Goal: Task Accomplishment & Management: Use online tool/utility

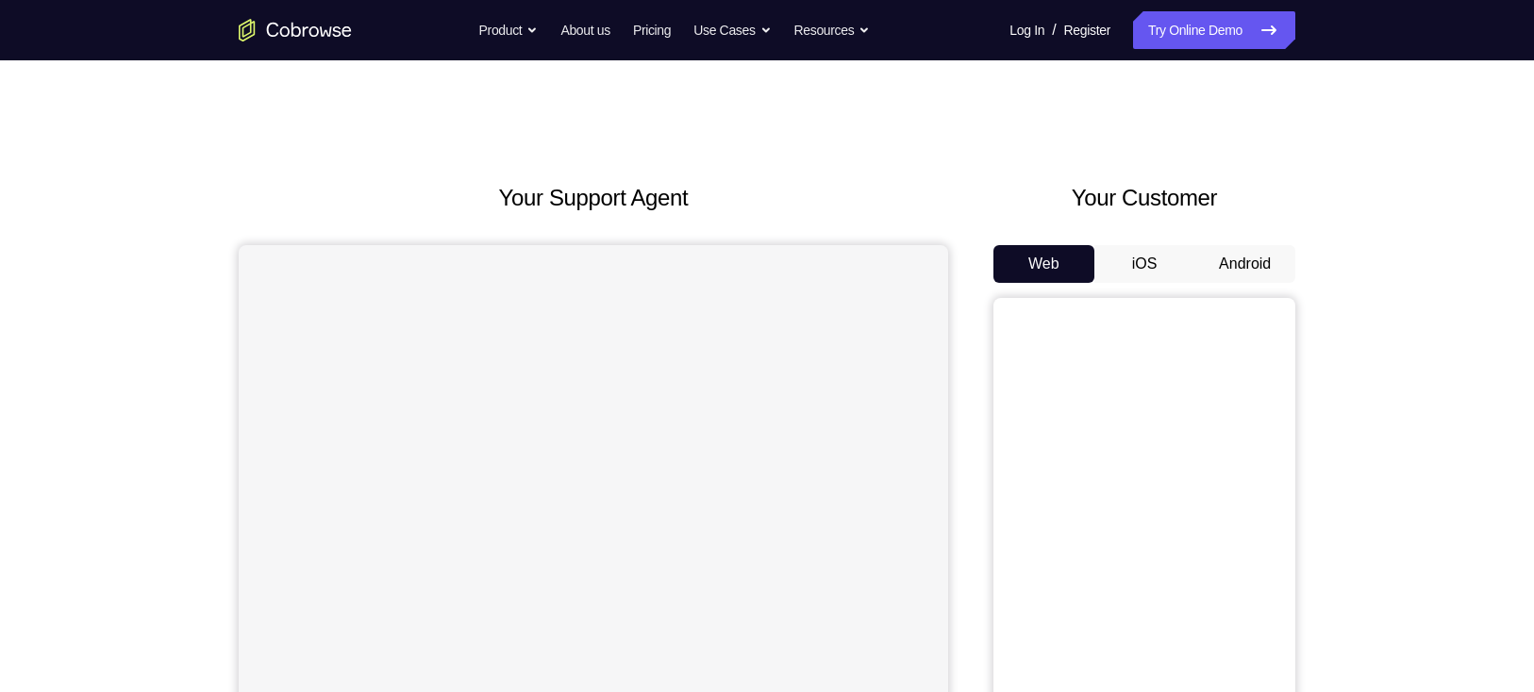
click at [1214, 257] on button "Android" at bounding box center [1244, 264] width 101 height 38
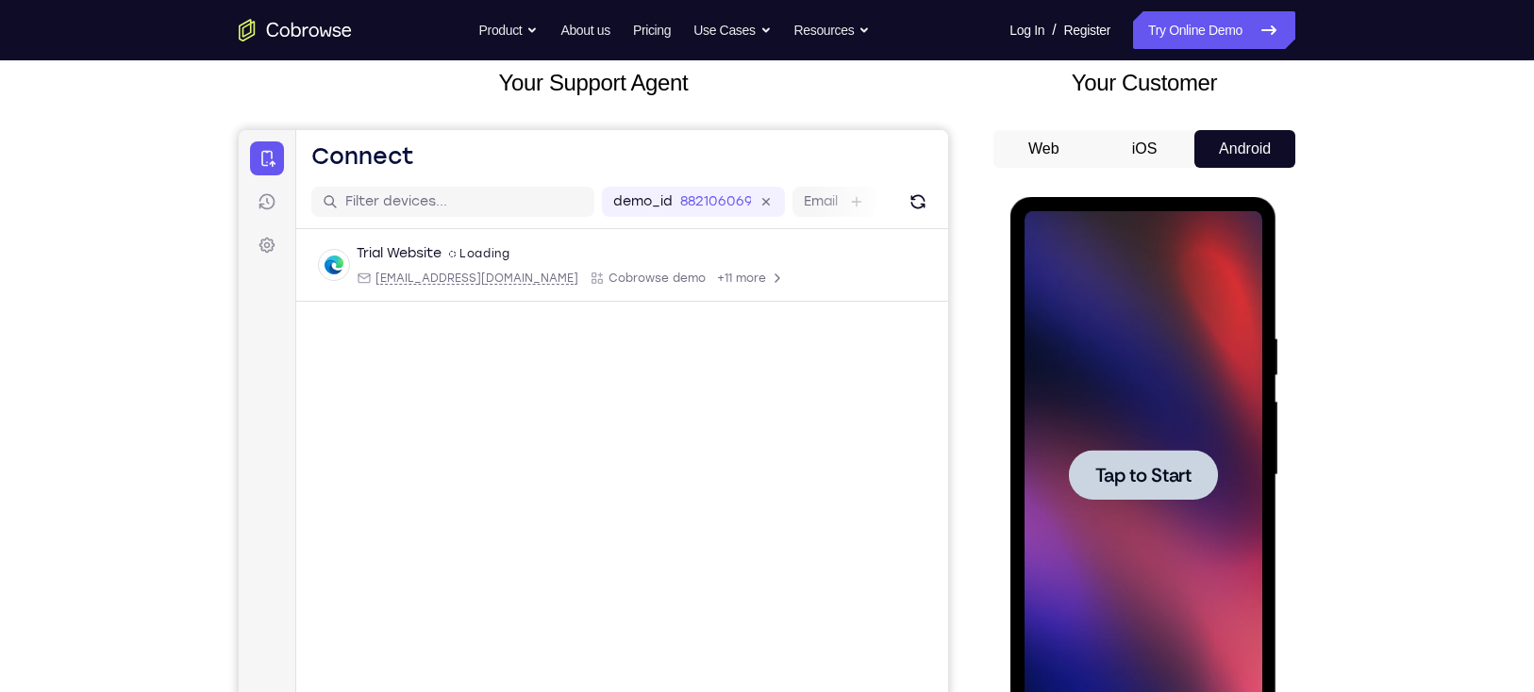
click at [1124, 466] on span "Tap to Start" at bounding box center [1142, 475] width 96 height 19
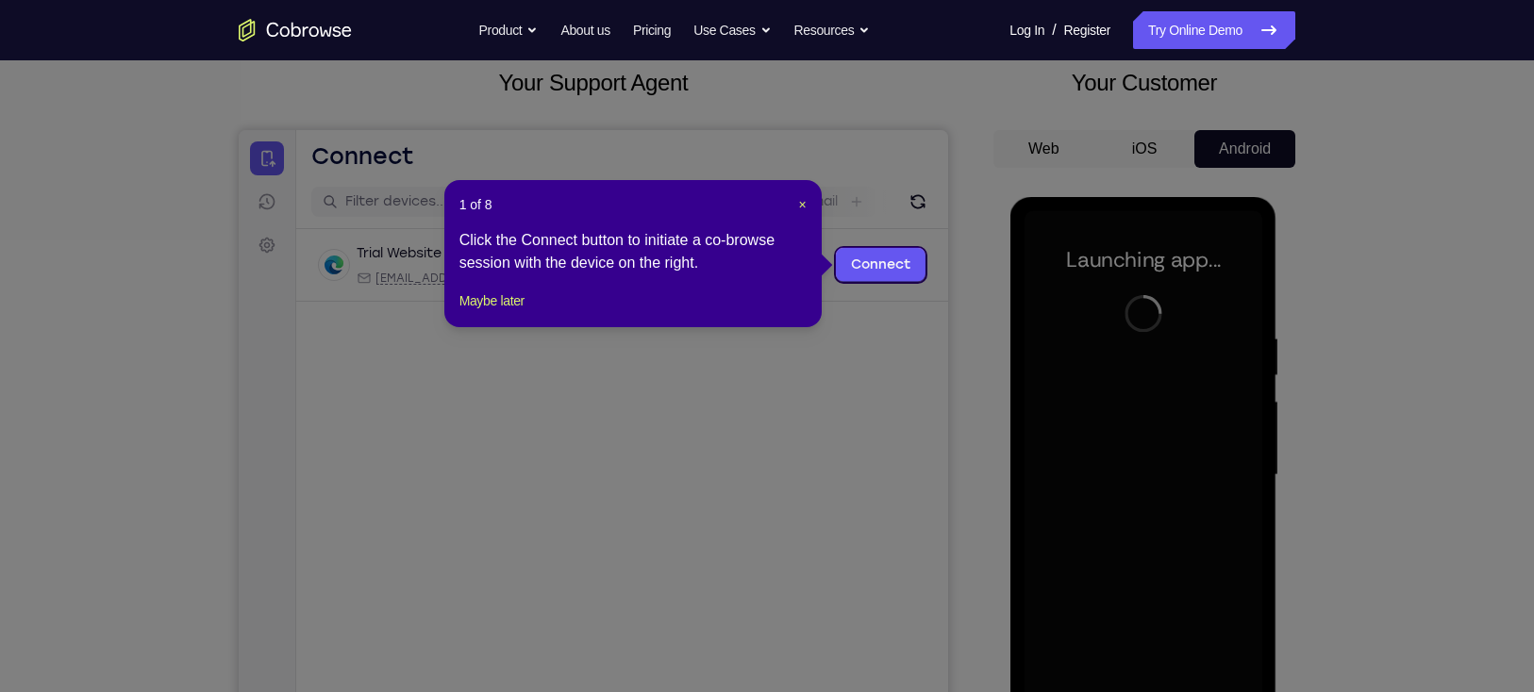
click at [805, 205] on div "1 of 8 × Click the Connect button to initiate a co-browse session with the devi…" at bounding box center [632, 253] width 377 height 147
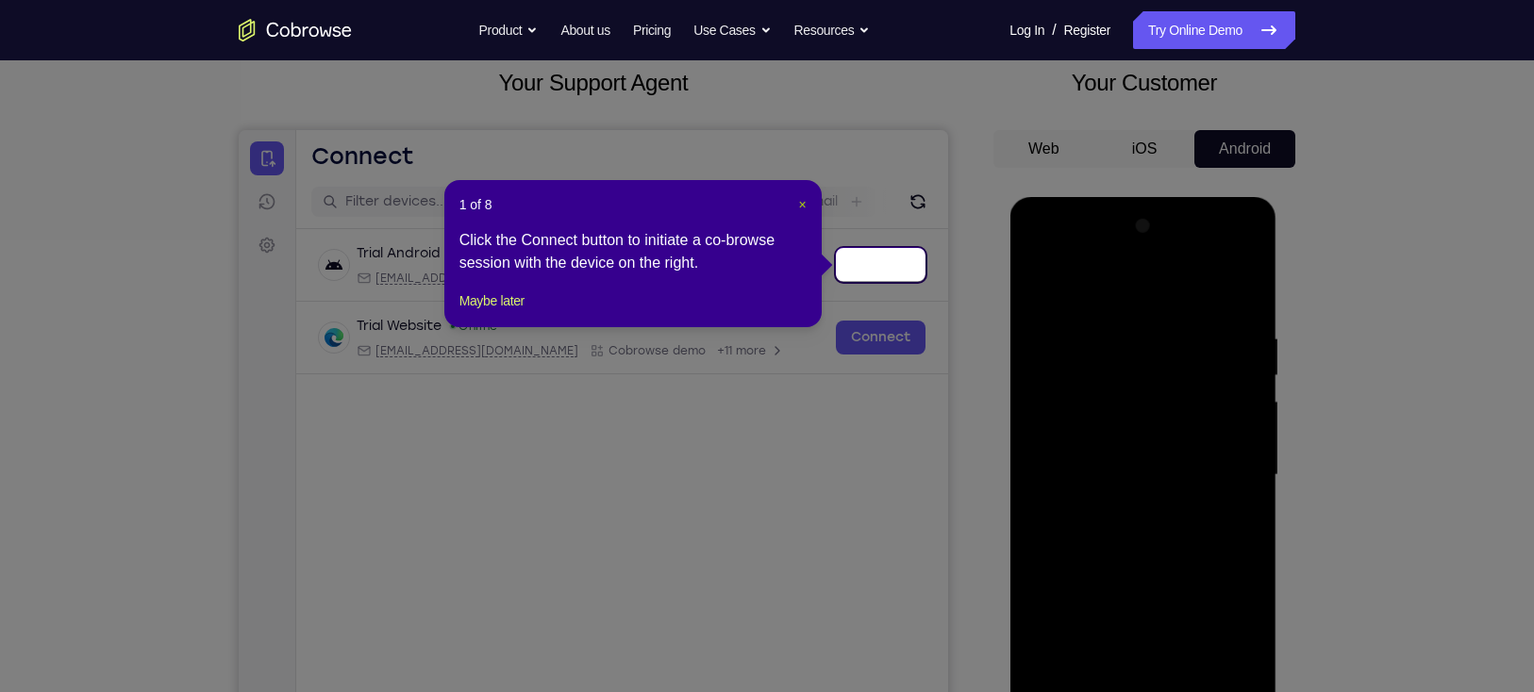
click at [803, 204] on span "×" at bounding box center [802, 204] width 8 height 15
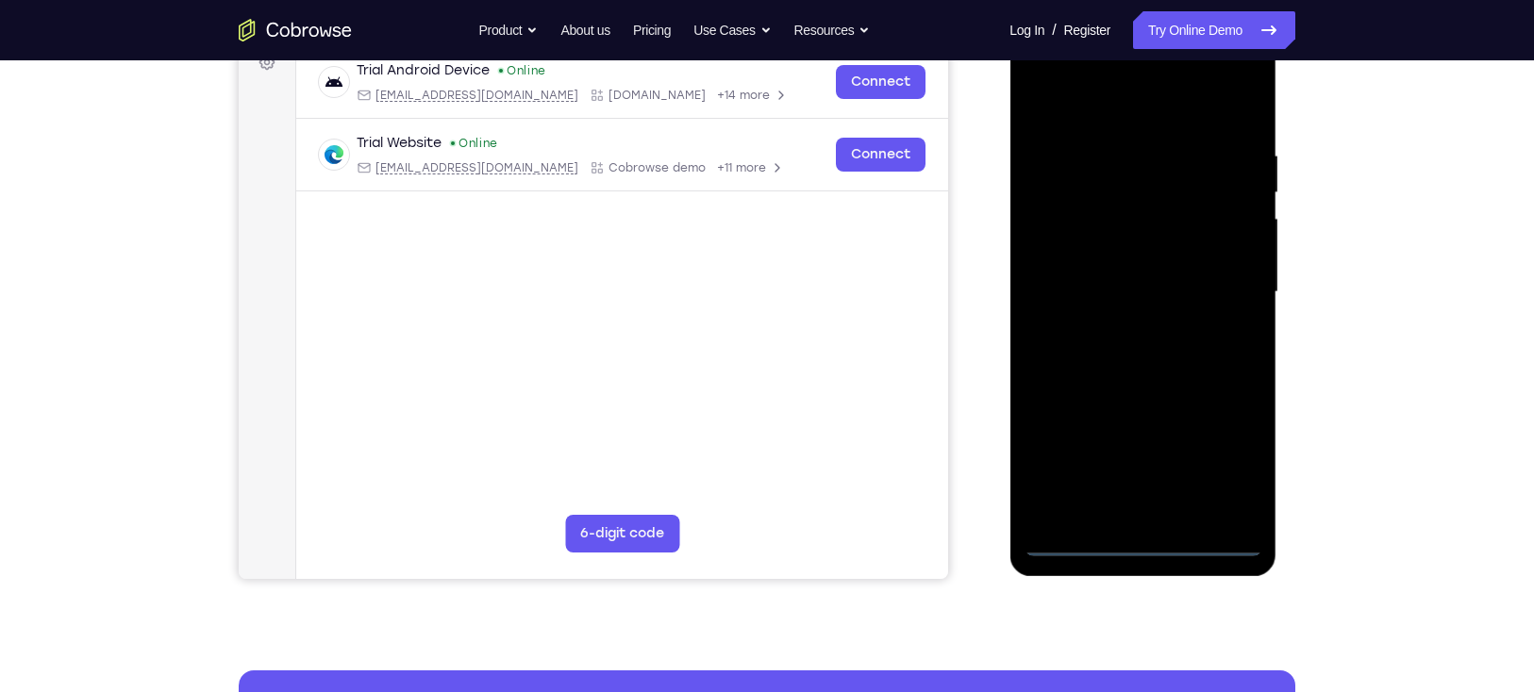
scroll to position [299, 0]
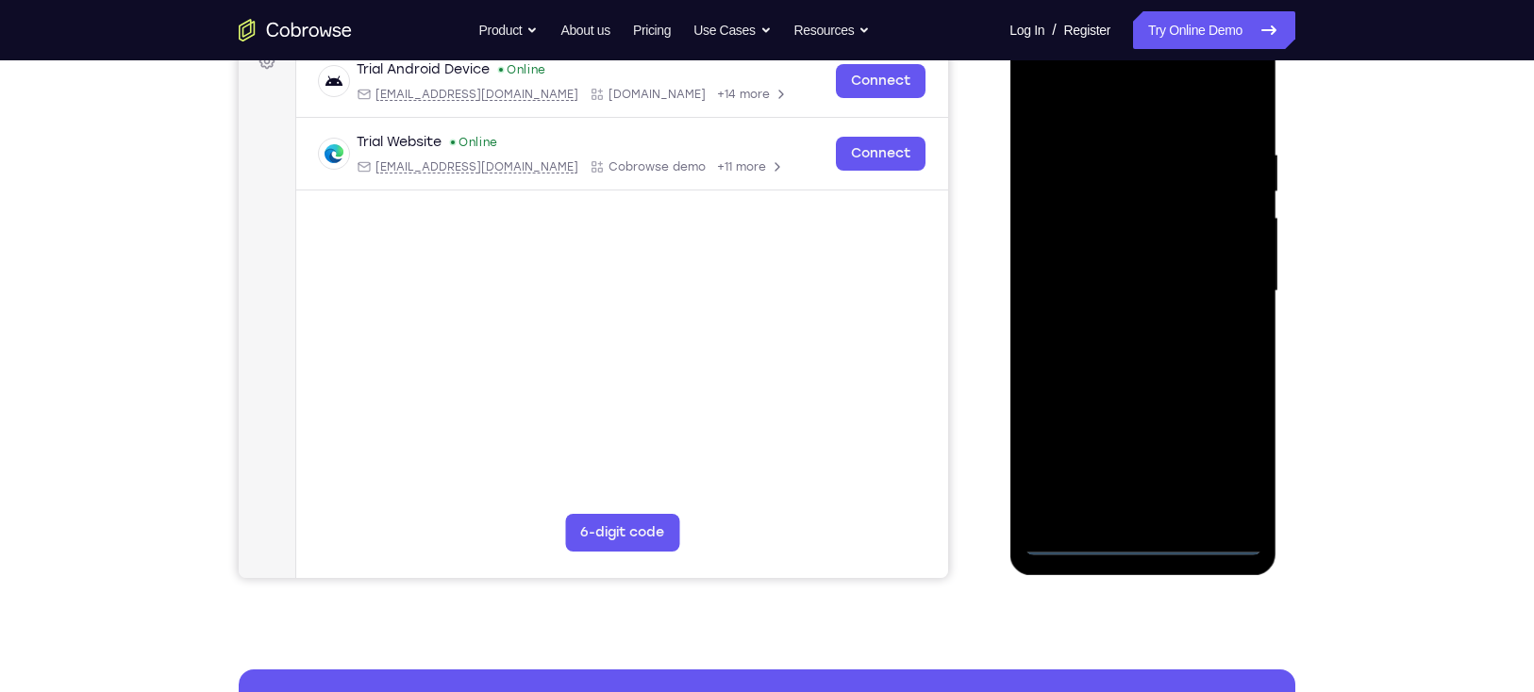
click at [1144, 548] on div at bounding box center [1142, 291] width 238 height 528
click at [1225, 469] on div at bounding box center [1142, 291] width 238 height 528
click at [1098, 120] on div at bounding box center [1142, 291] width 238 height 528
click at [1216, 280] on div at bounding box center [1142, 291] width 238 height 528
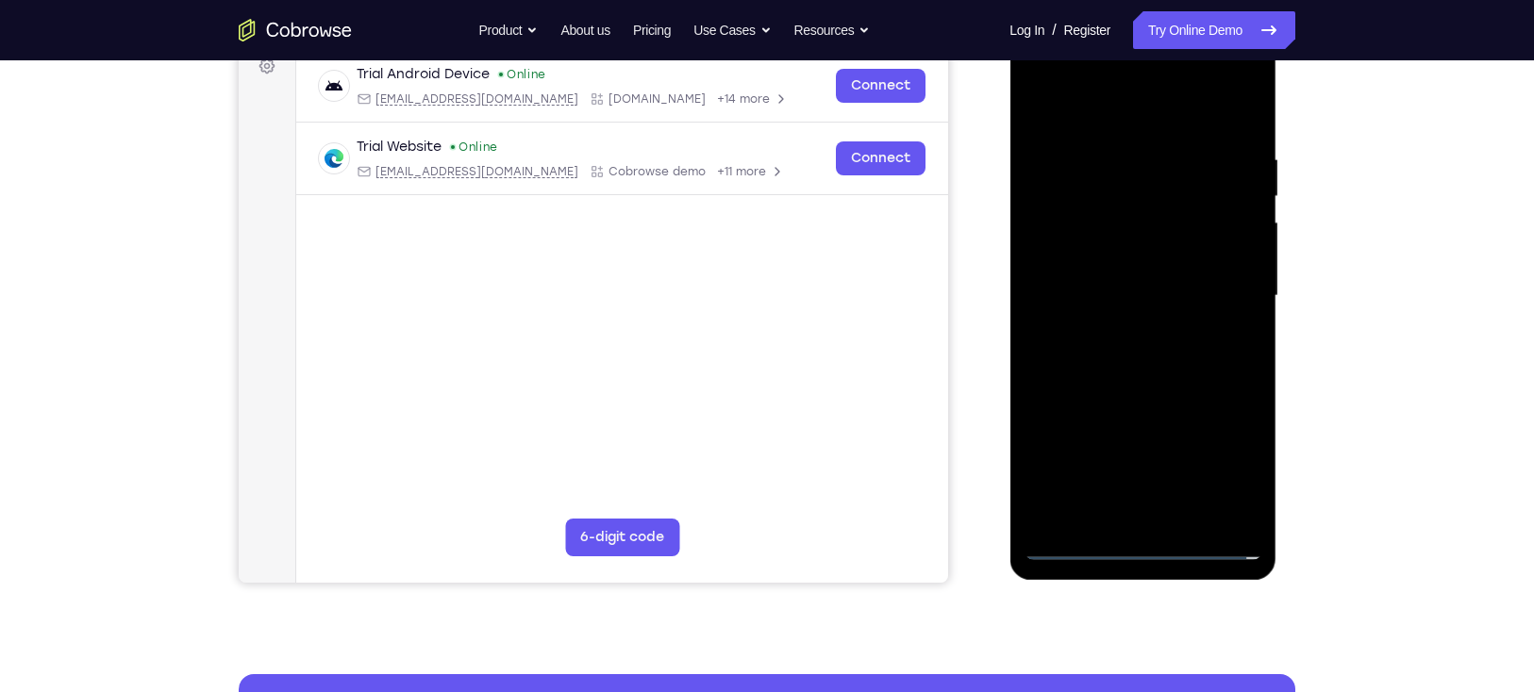
click at [1126, 332] on div at bounding box center [1142, 296] width 238 height 528
click at [1097, 257] on div at bounding box center [1142, 296] width 238 height 528
click at [1159, 284] on div at bounding box center [1142, 296] width 238 height 528
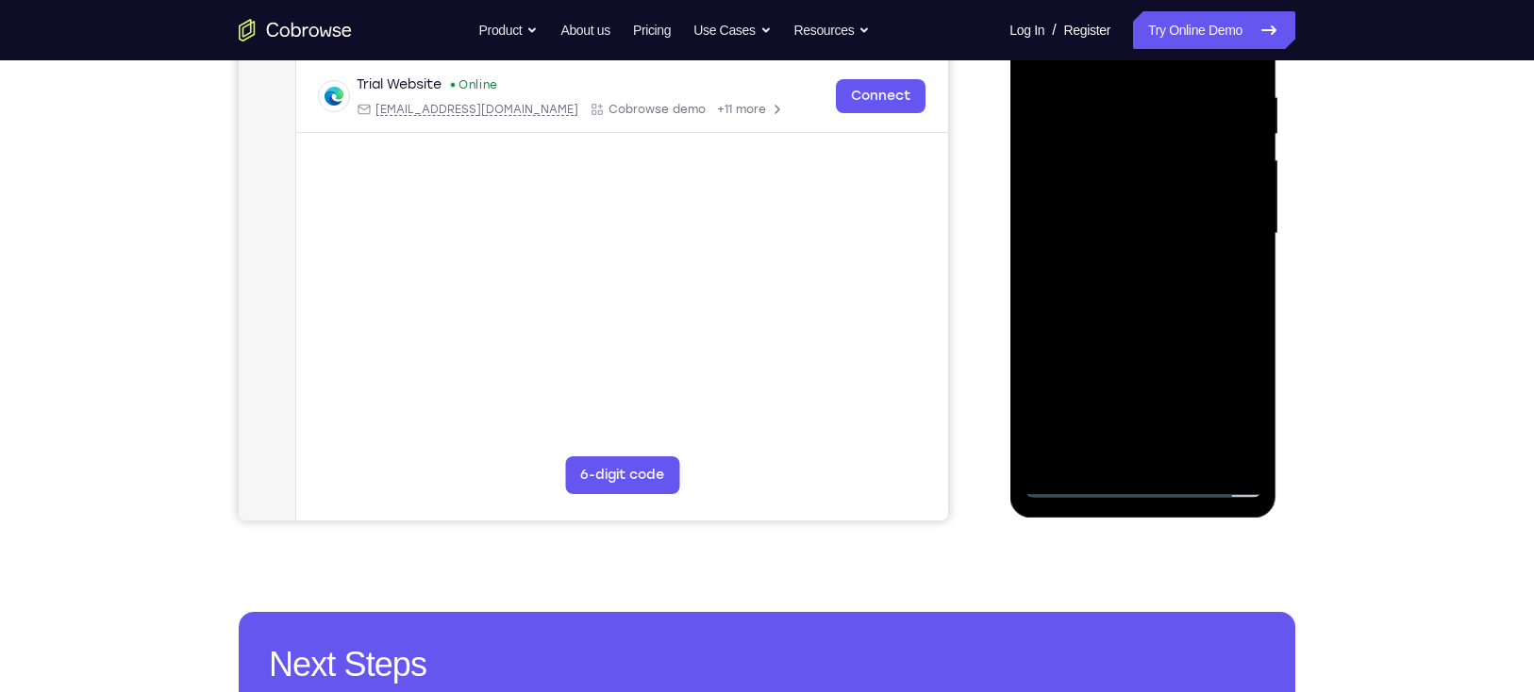
scroll to position [362, 0]
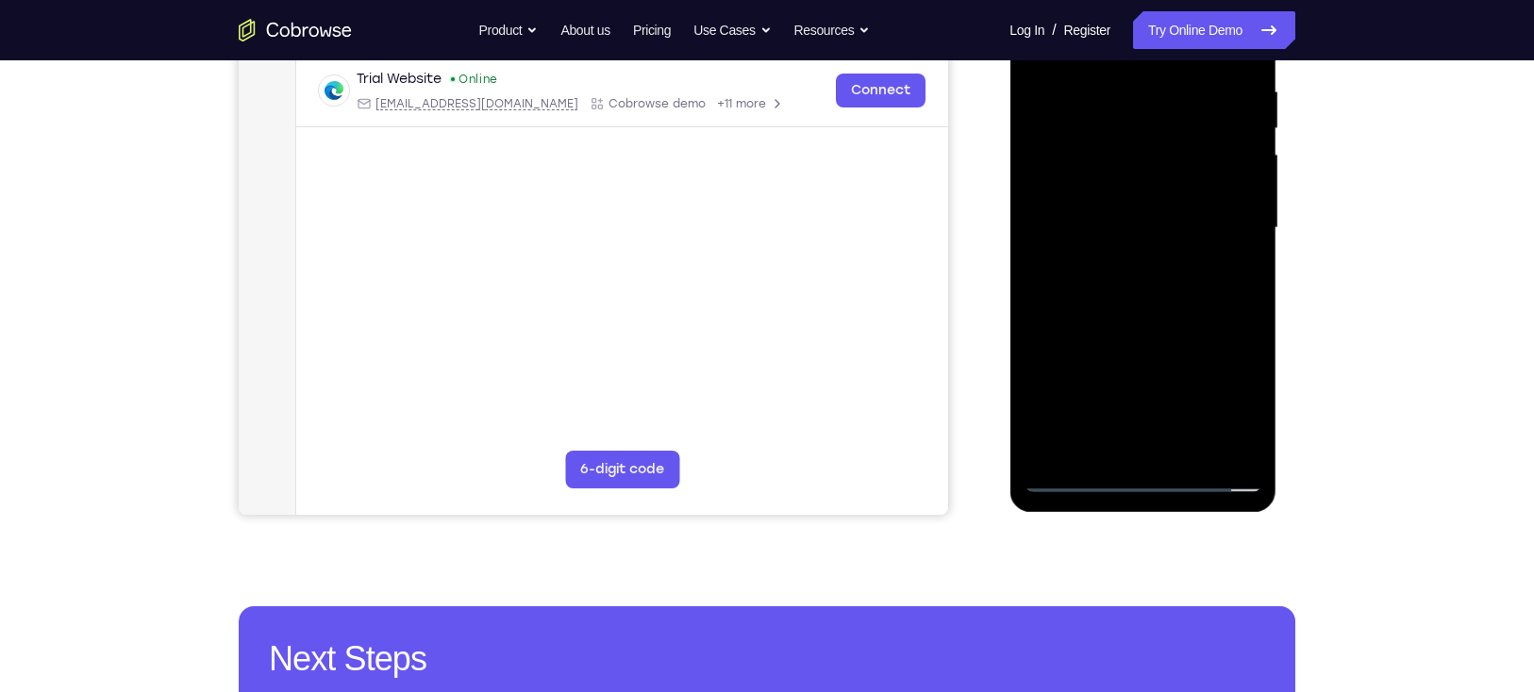
click at [1241, 188] on div at bounding box center [1142, 228] width 238 height 528
click at [1139, 185] on div at bounding box center [1142, 228] width 238 height 528
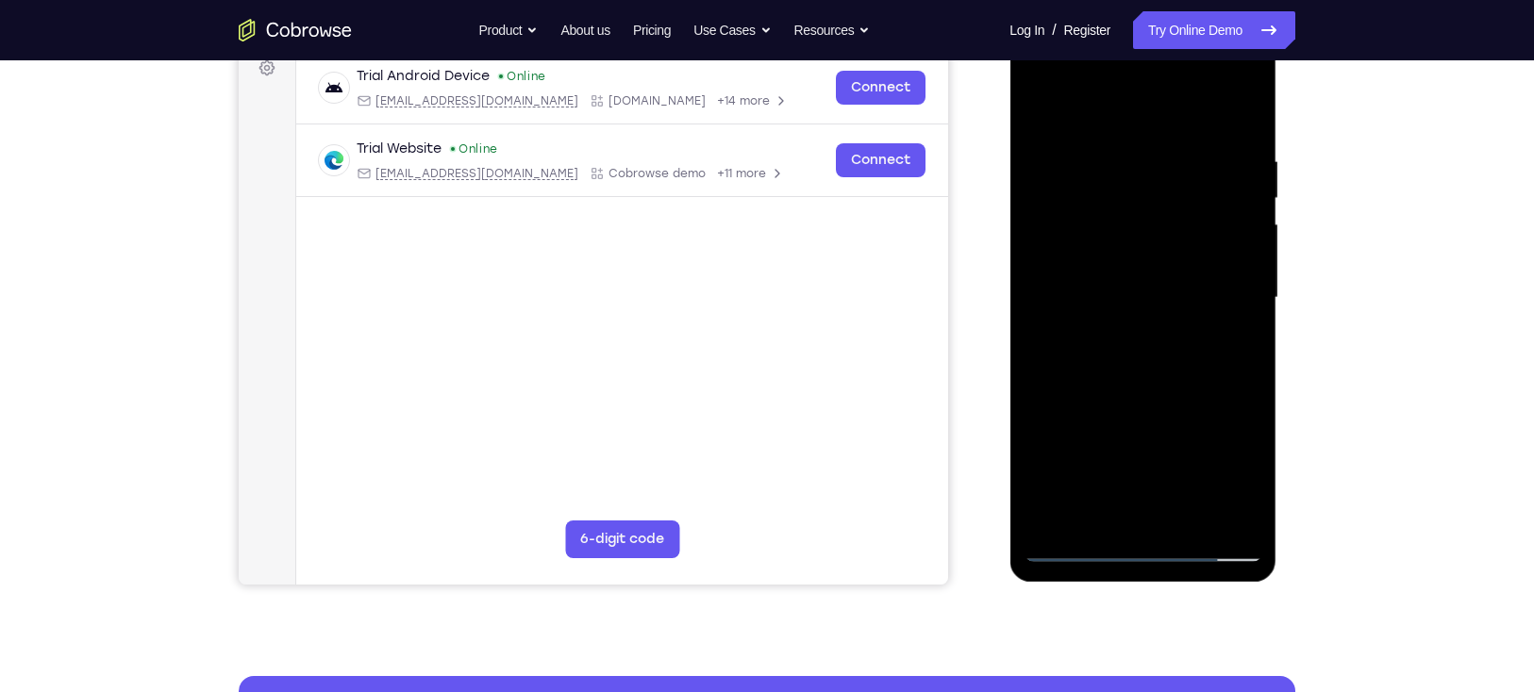
scroll to position [288, 0]
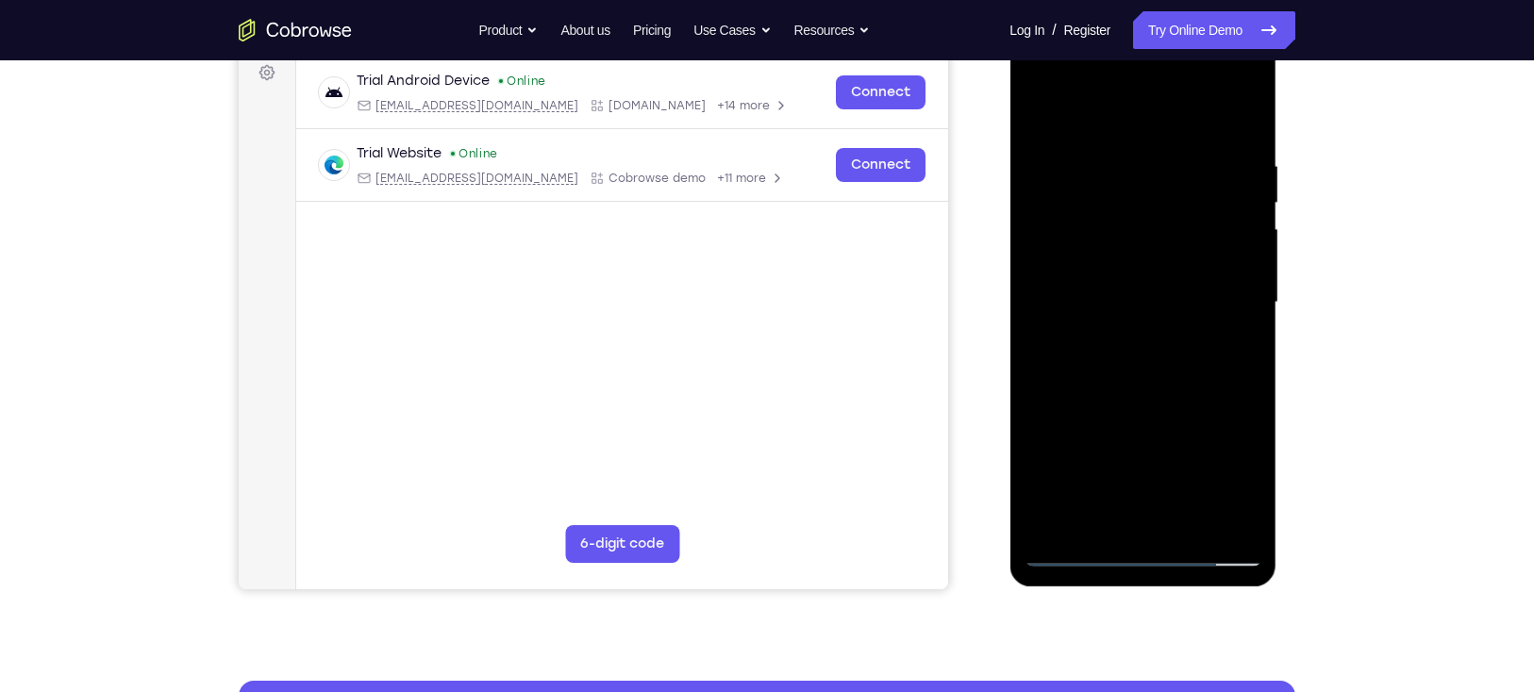
click at [1104, 155] on div at bounding box center [1142, 303] width 238 height 528
click at [1218, 515] on div at bounding box center [1142, 303] width 238 height 528
click at [1237, 119] on div at bounding box center [1142, 303] width 238 height 528
click at [1113, 152] on div at bounding box center [1142, 303] width 238 height 528
click at [1215, 517] on div at bounding box center [1142, 303] width 238 height 528
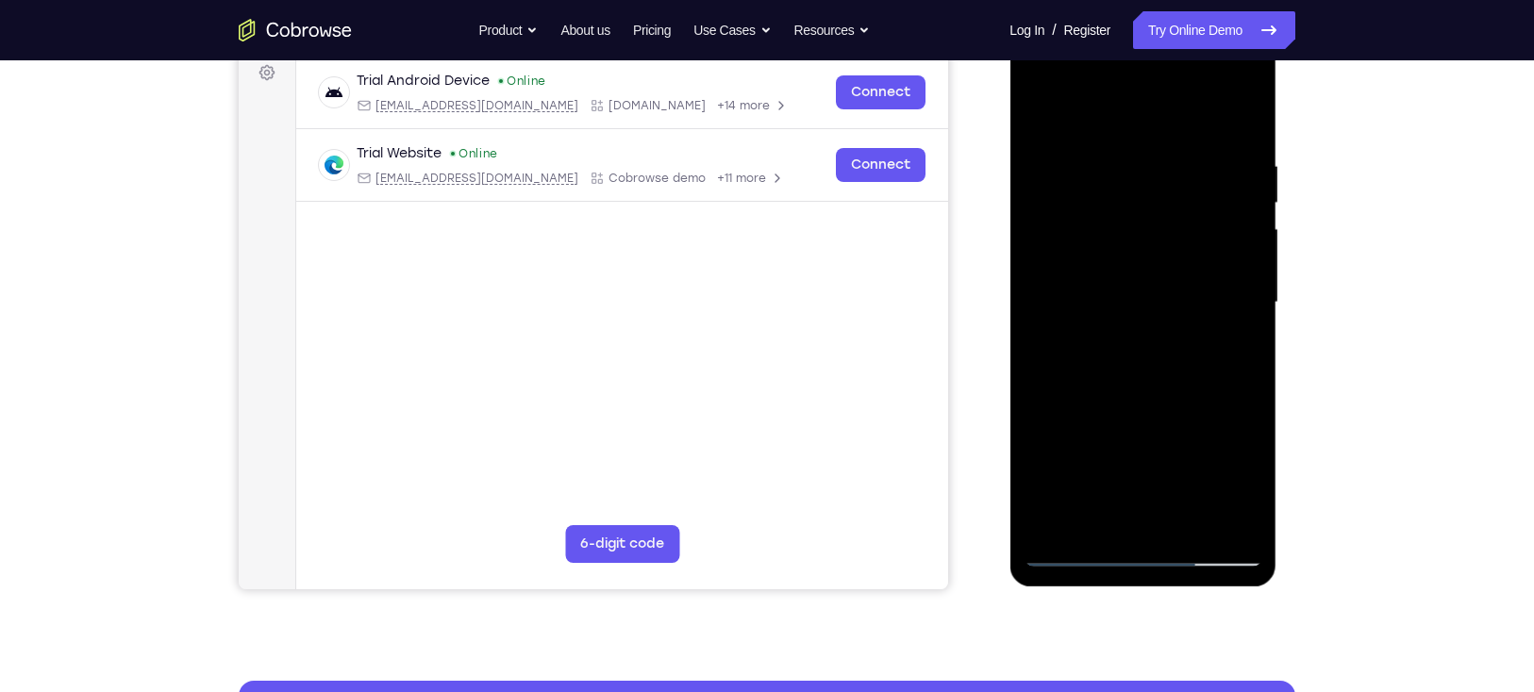
click at [1232, 325] on div at bounding box center [1142, 303] width 238 height 528
click at [1240, 519] on div at bounding box center [1142, 303] width 238 height 528
click at [1226, 284] on div at bounding box center [1142, 303] width 238 height 528
click at [1238, 116] on div at bounding box center [1142, 303] width 238 height 528
drag, startPoint x: 1204, startPoint y: 170, endPoint x: 1102, endPoint y: 182, distance: 103.5
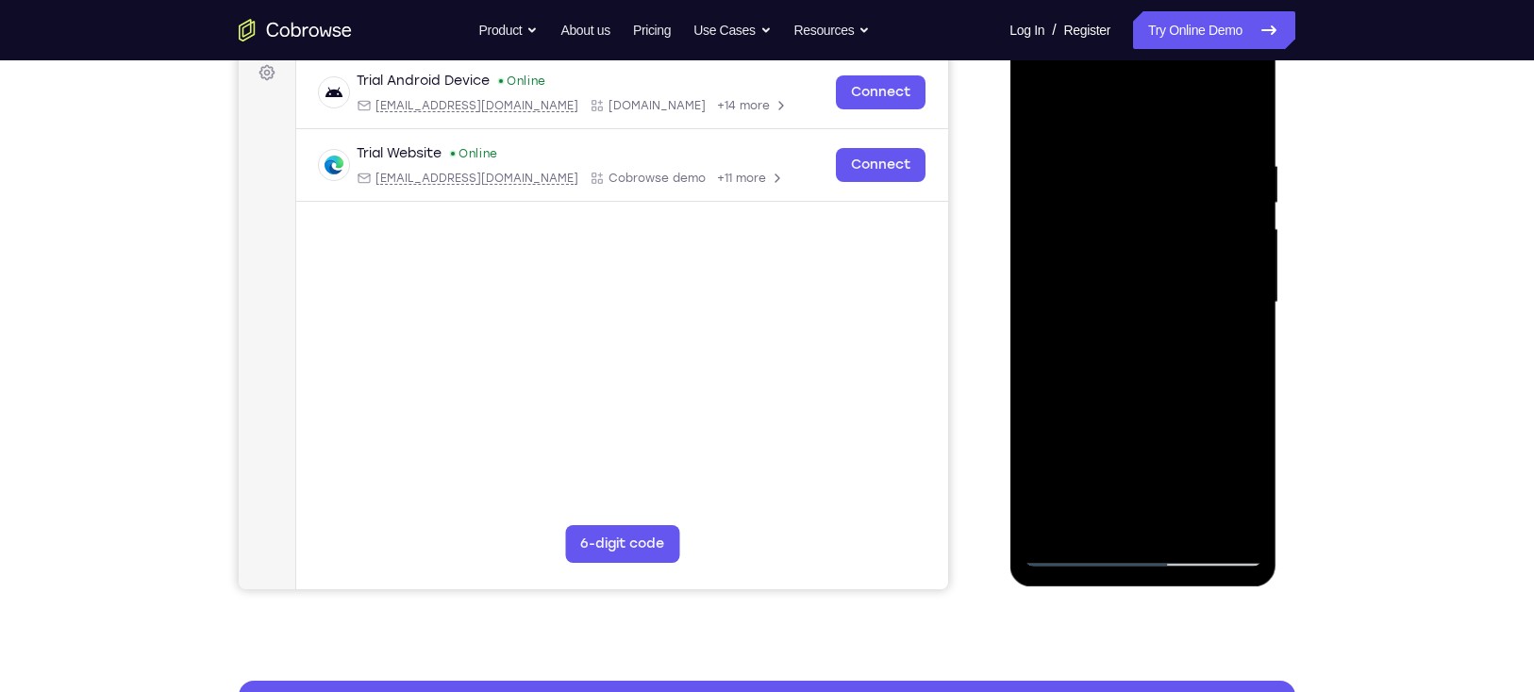
click at [1102, 182] on div at bounding box center [1142, 303] width 238 height 528
click at [1185, 519] on div at bounding box center [1142, 303] width 238 height 528
click at [1138, 395] on div at bounding box center [1142, 303] width 238 height 528
click at [1187, 300] on div at bounding box center [1142, 303] width 238 height 528
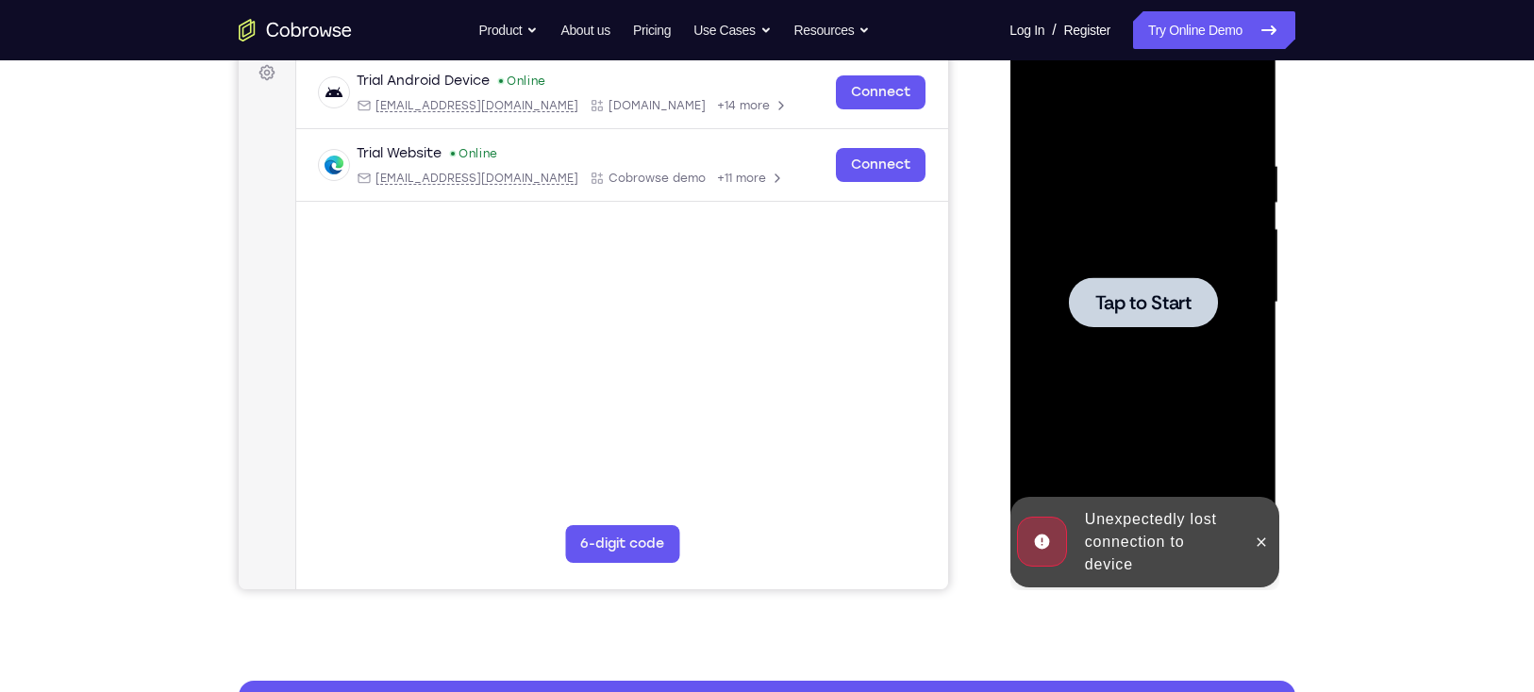
click at [1159, 293] on span "Tap to Start" at bounding box center [1142, 302] width 96 height 19
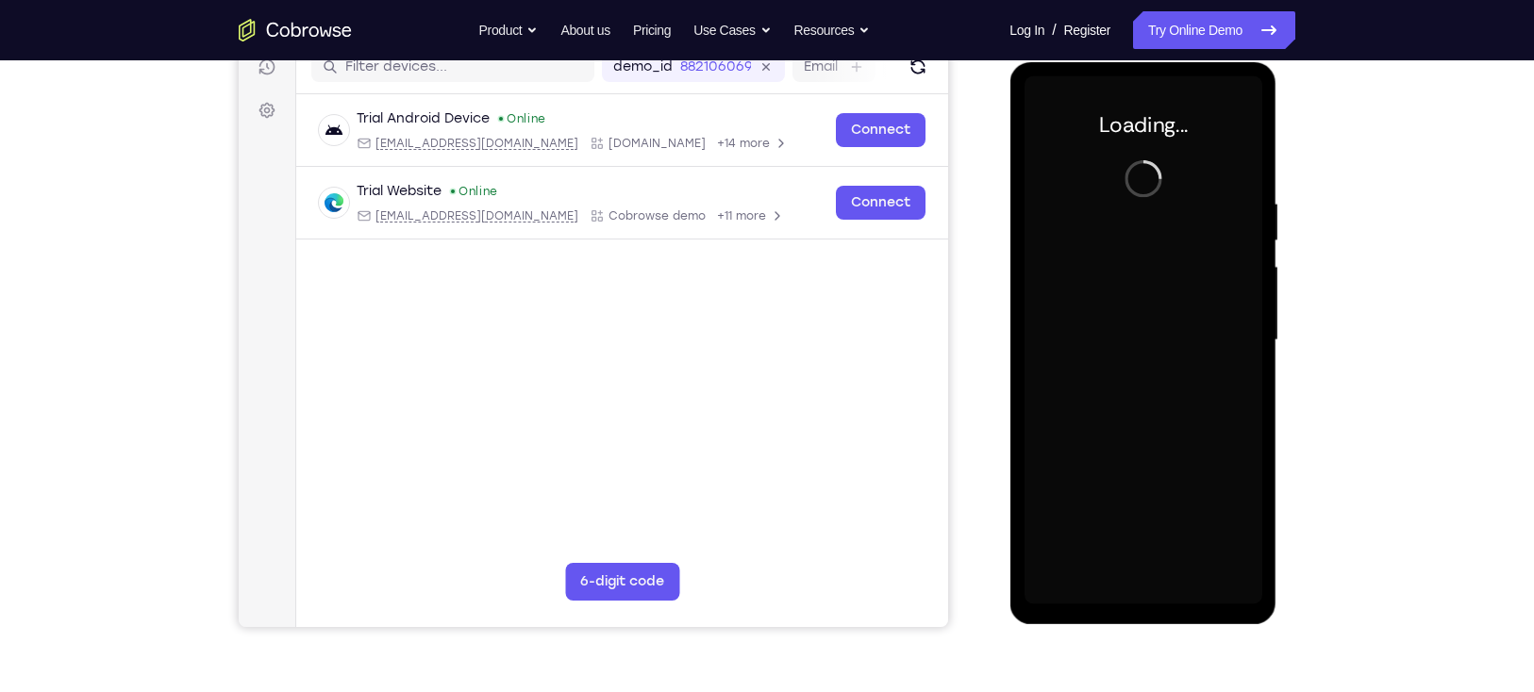
scroll to position [260, 0]
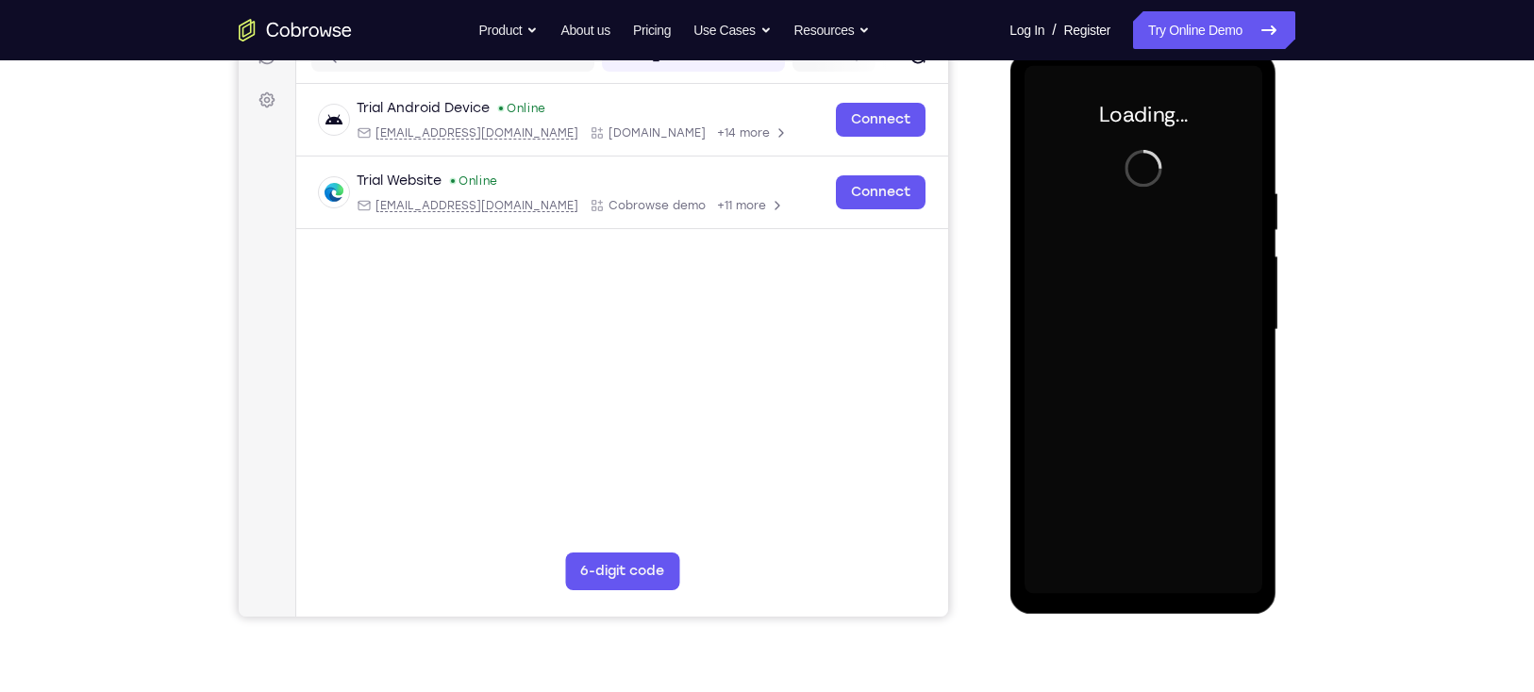
click at [1096, 277] on div at bounding box center [1142, 330] width 238 height 528
click at [1127, 272] on div at bounding box center [1142, 330] width 238 height 528
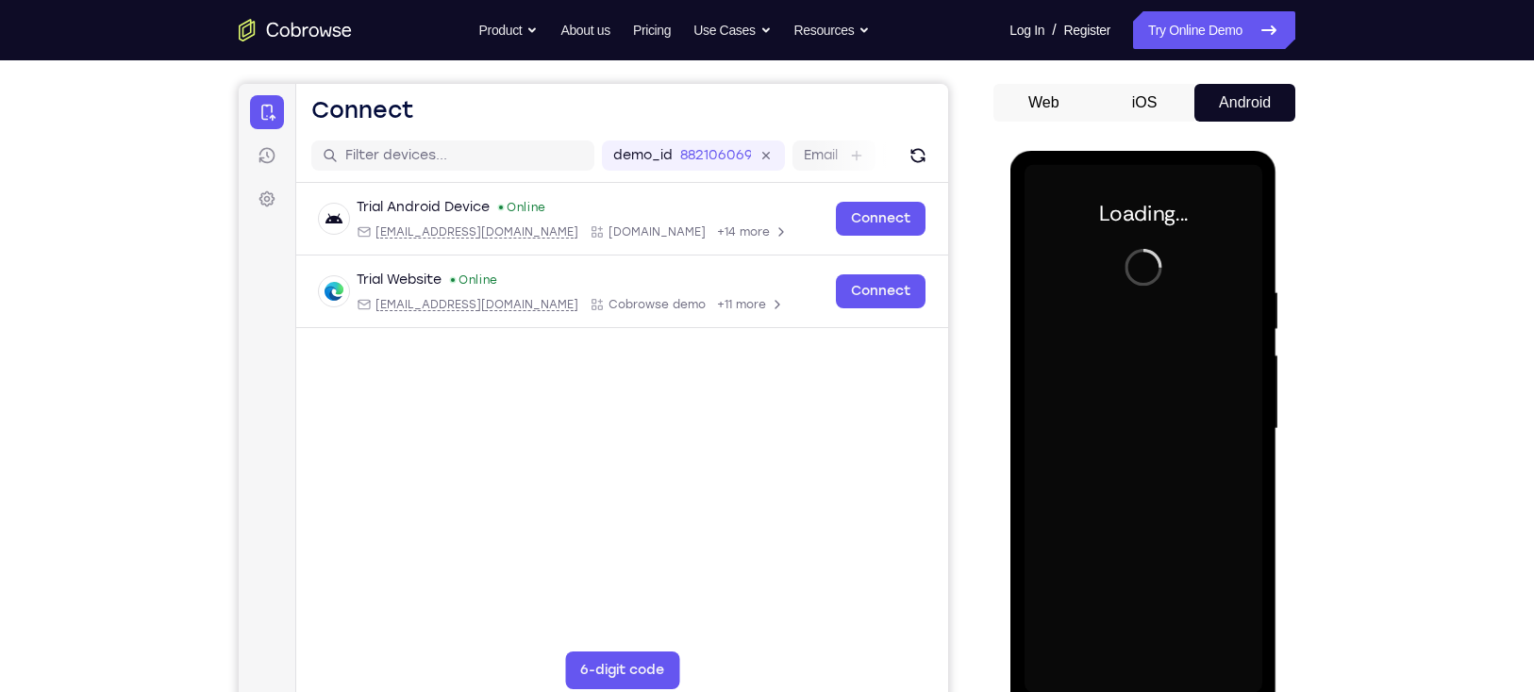
scroll to position [0, 0]
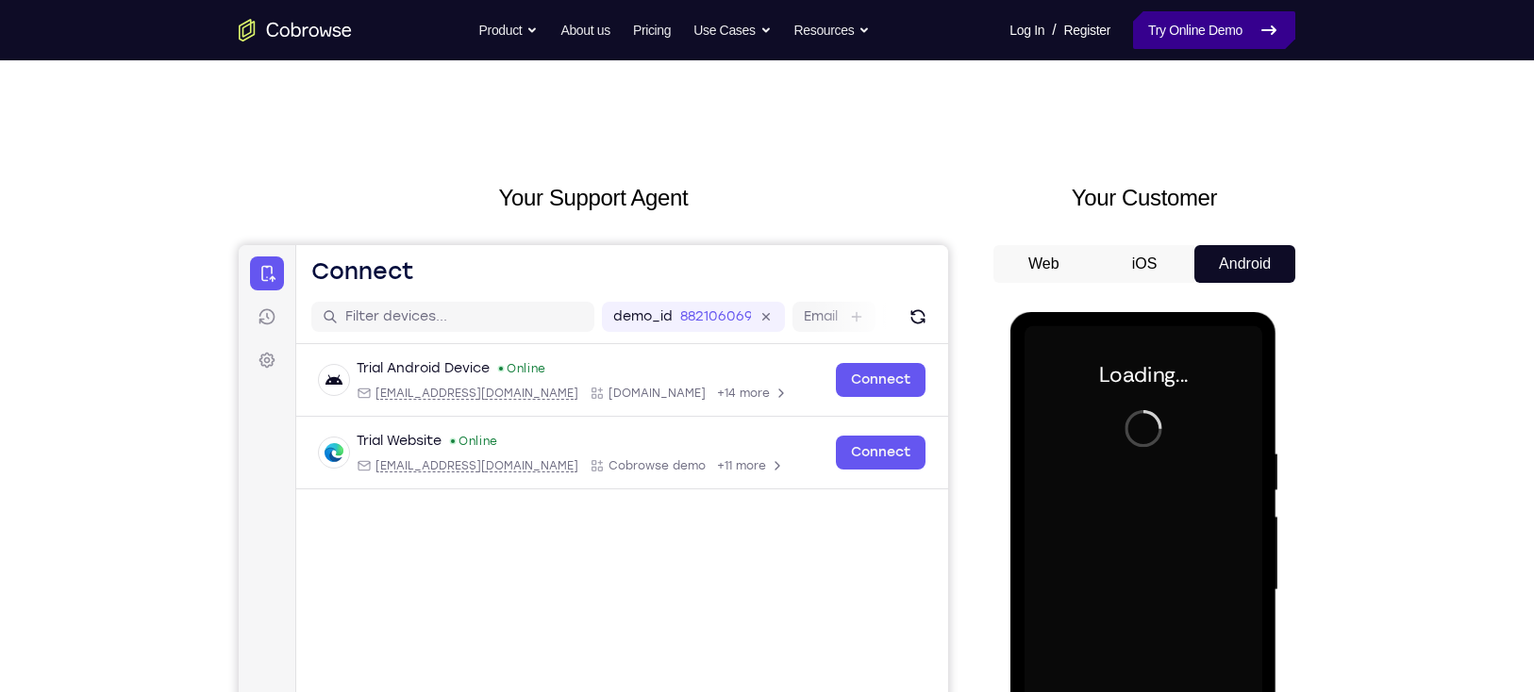
click at [1252, 27] on link "Try Online Demo" at bounding box center [1214, 30] width 162 height 38
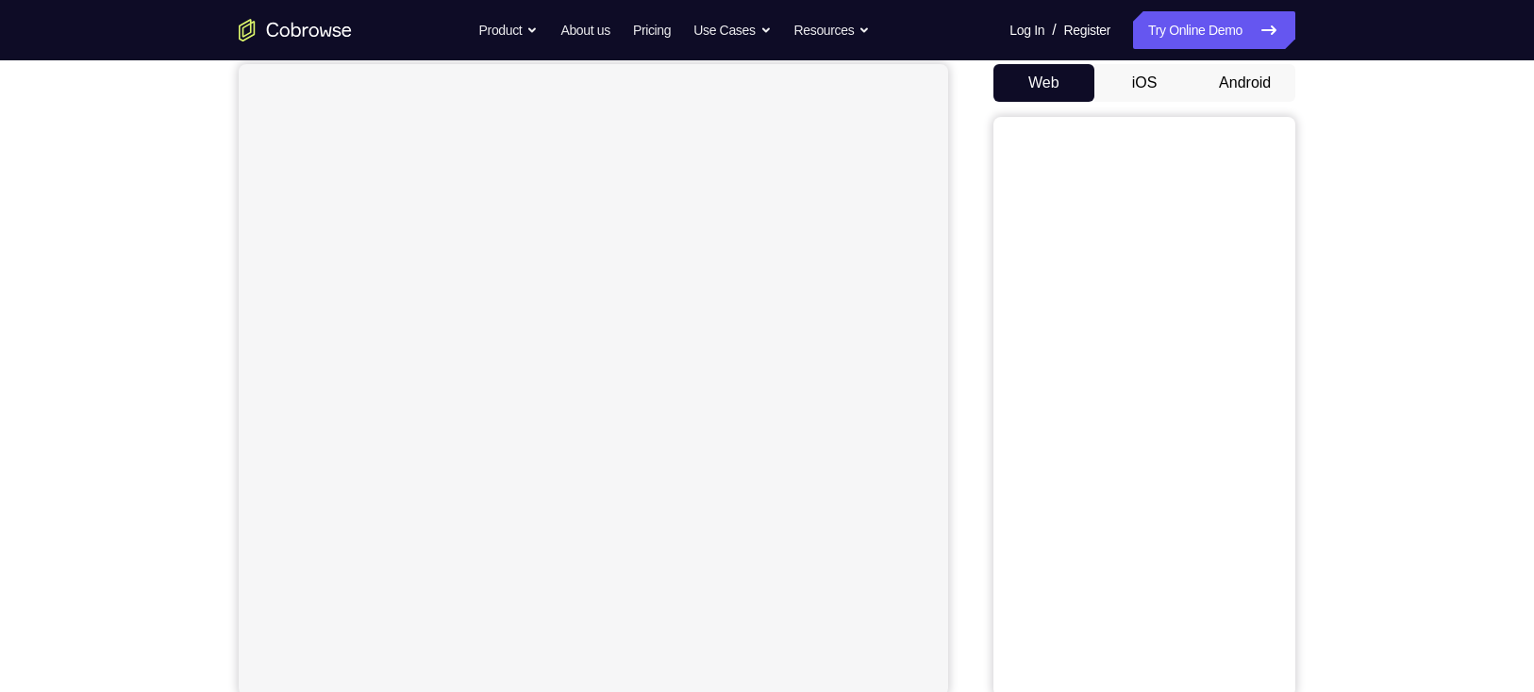
scroll to position [185, 0]
click at [1252, 91] on button "Android" at bounding box center [1244, 79] width 101 height 38
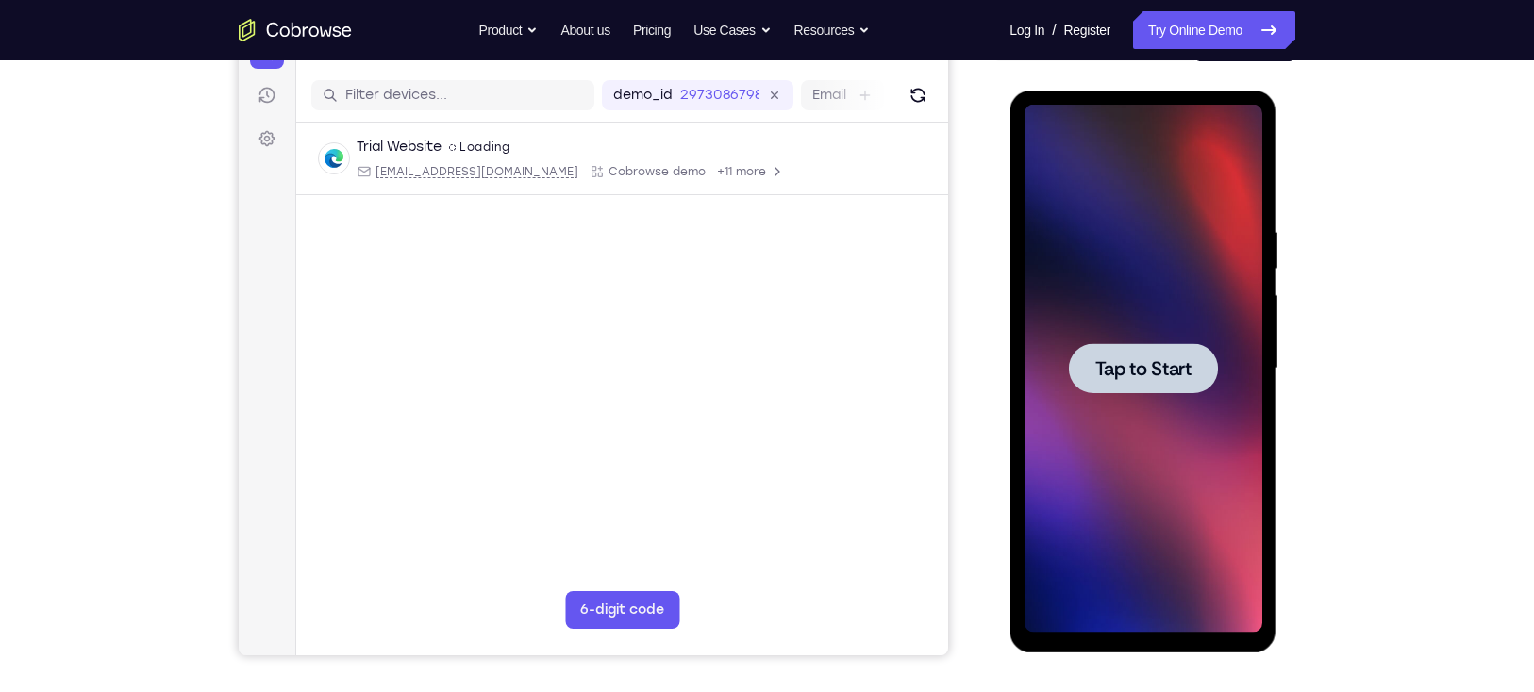
scroll to position [0, 0]
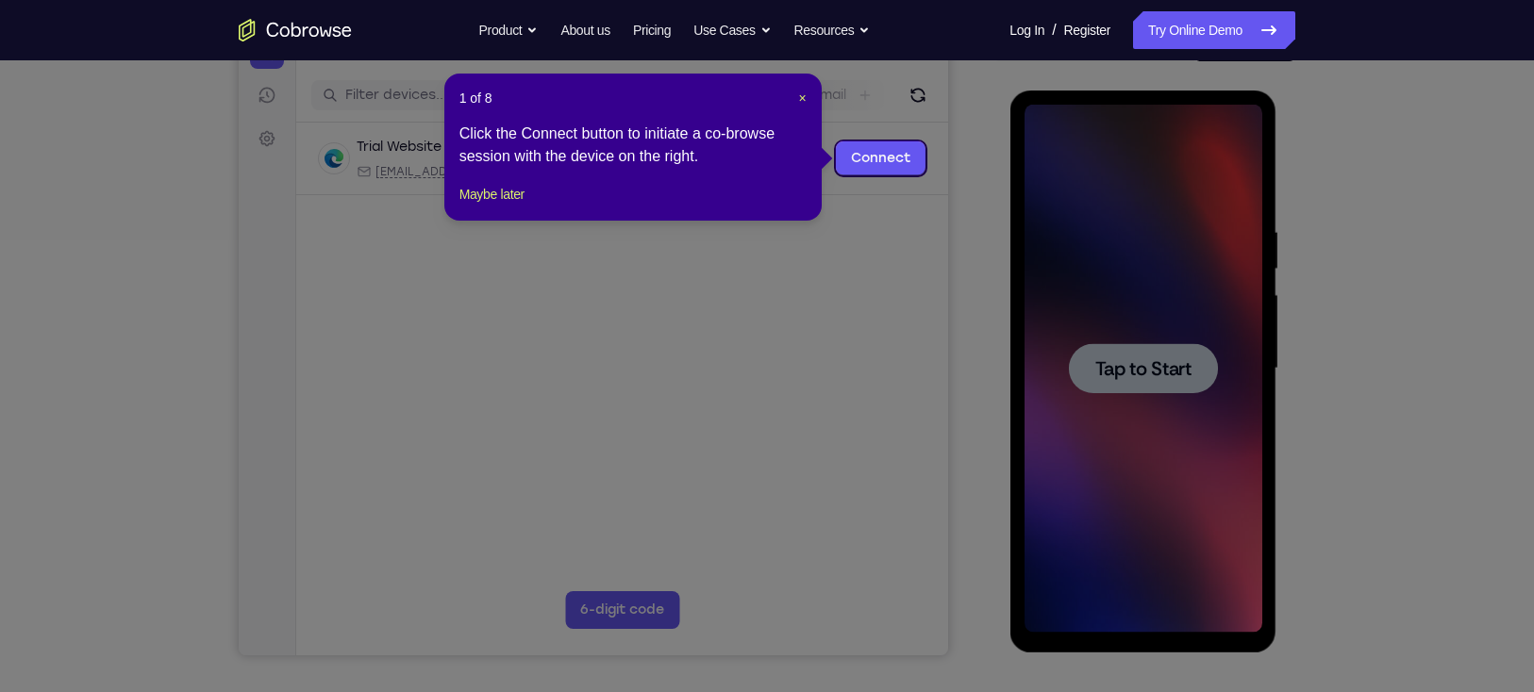
click at [1169, 370] on icon at bounding box center [776, 346] width 1552 height 692
click at [798, 99] on span "×" at bounding box center [802, 98] width 8 height 15
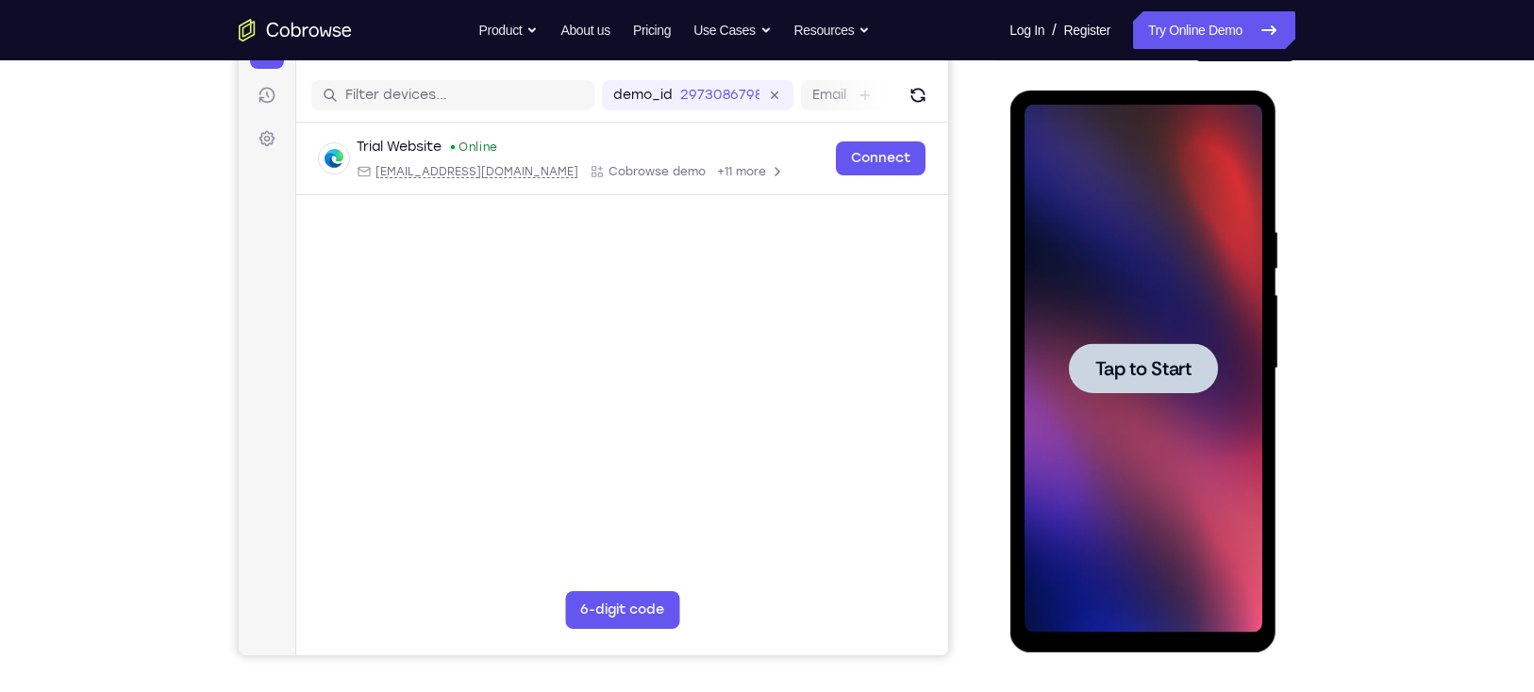
click at [1192, 382] on div at bounding box center [1142, 368] width 149 height 50
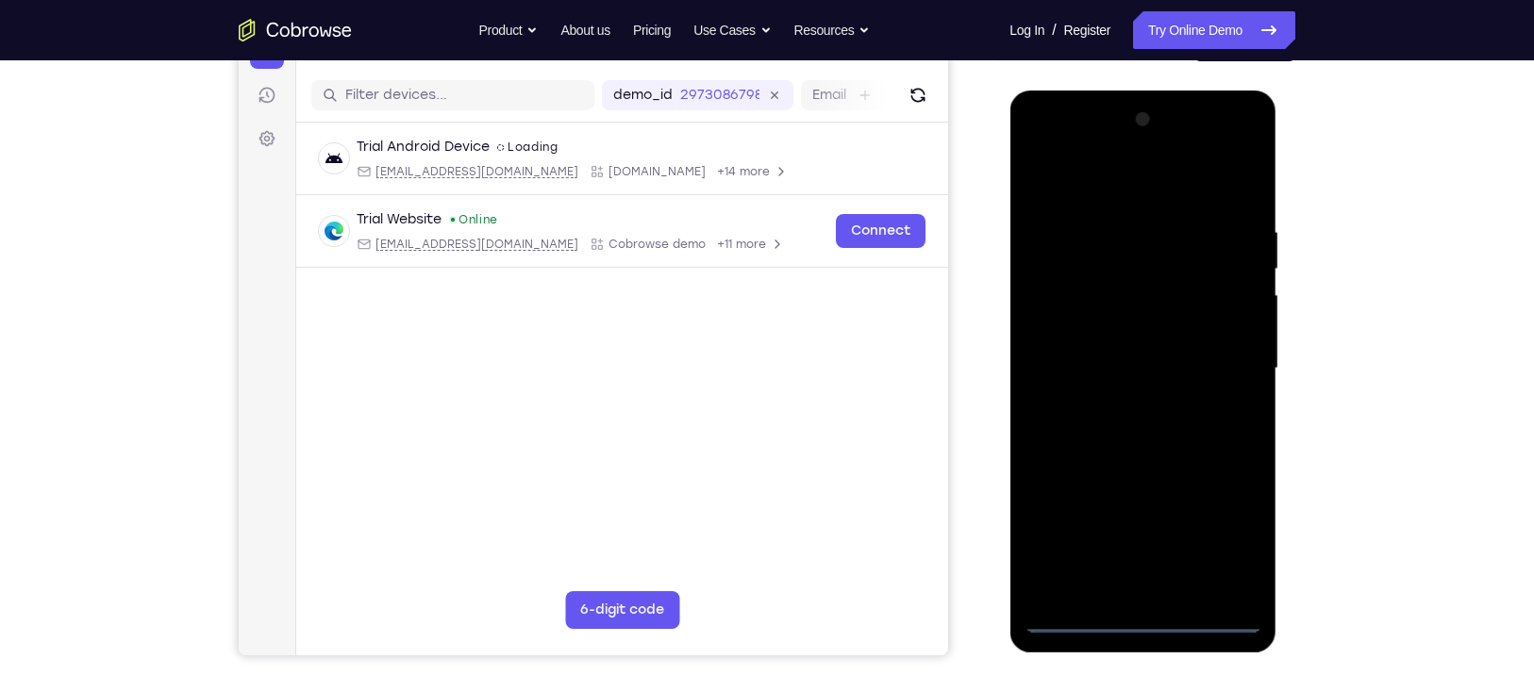
click at [1140, 622] on div at bounding box center [1142, 369] width 238 height 528
click at [1219, 542] on div at bounding box center [1142, 369] width 238 height 528
click at [1093, 188] on div at bounding box center [1142, 369] width 238 height 528
click at [1222, 358] on div at bounding box center [1142, 369] width 238 height 528
click at [1113, 399] on div at bounding box center [1142, 369] width 238 height 528
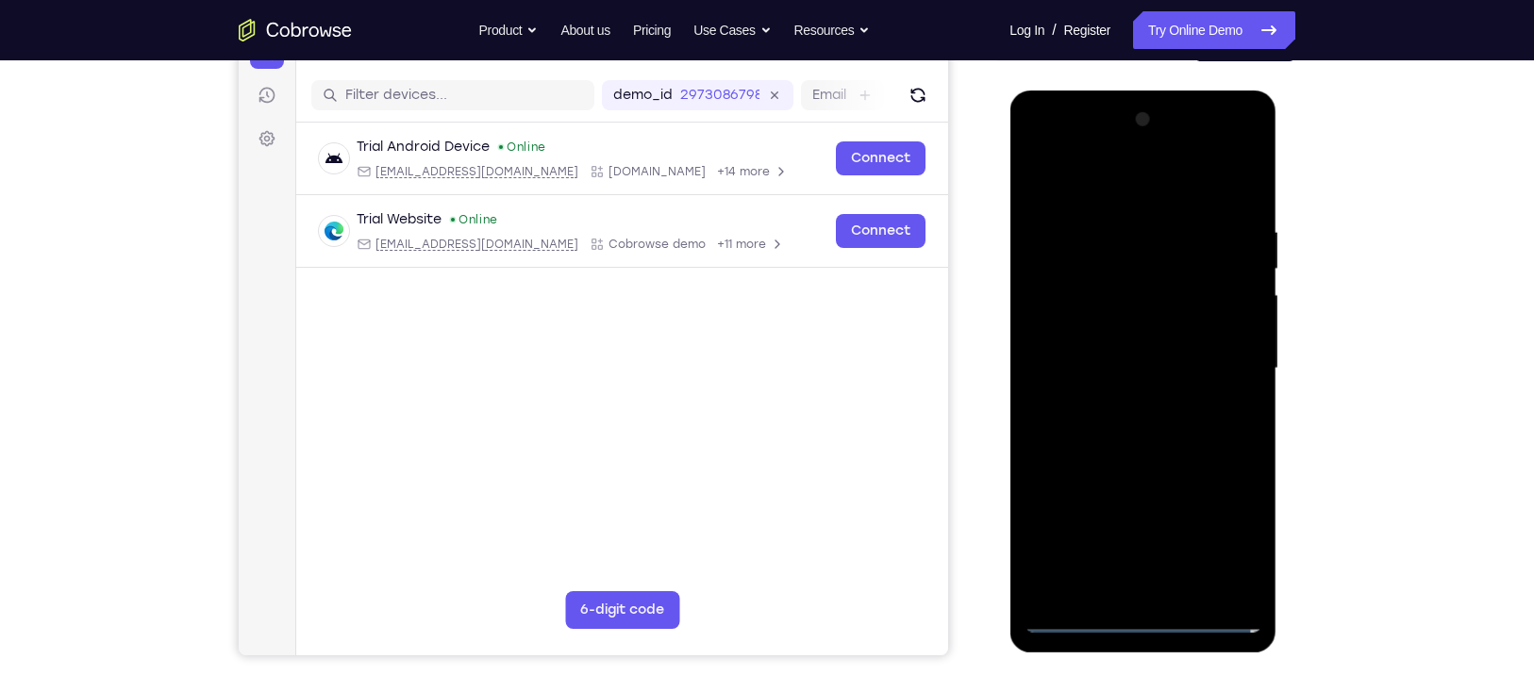
click at [1116, 400] on div at bounding box center [1142, 369] width 238 height 528
click at [1148, 348] on div at bounding box center [1142, 369] width 238 height 528
click at [1131, 338] on div at bounding box center [1142, 369] width 238 height 528
click at [1130, 364] on div at bounding box center [1142, 369] width 238 height 528
click at [1103, 434] on div at bounding box center [1142, 369] width 238 height 528
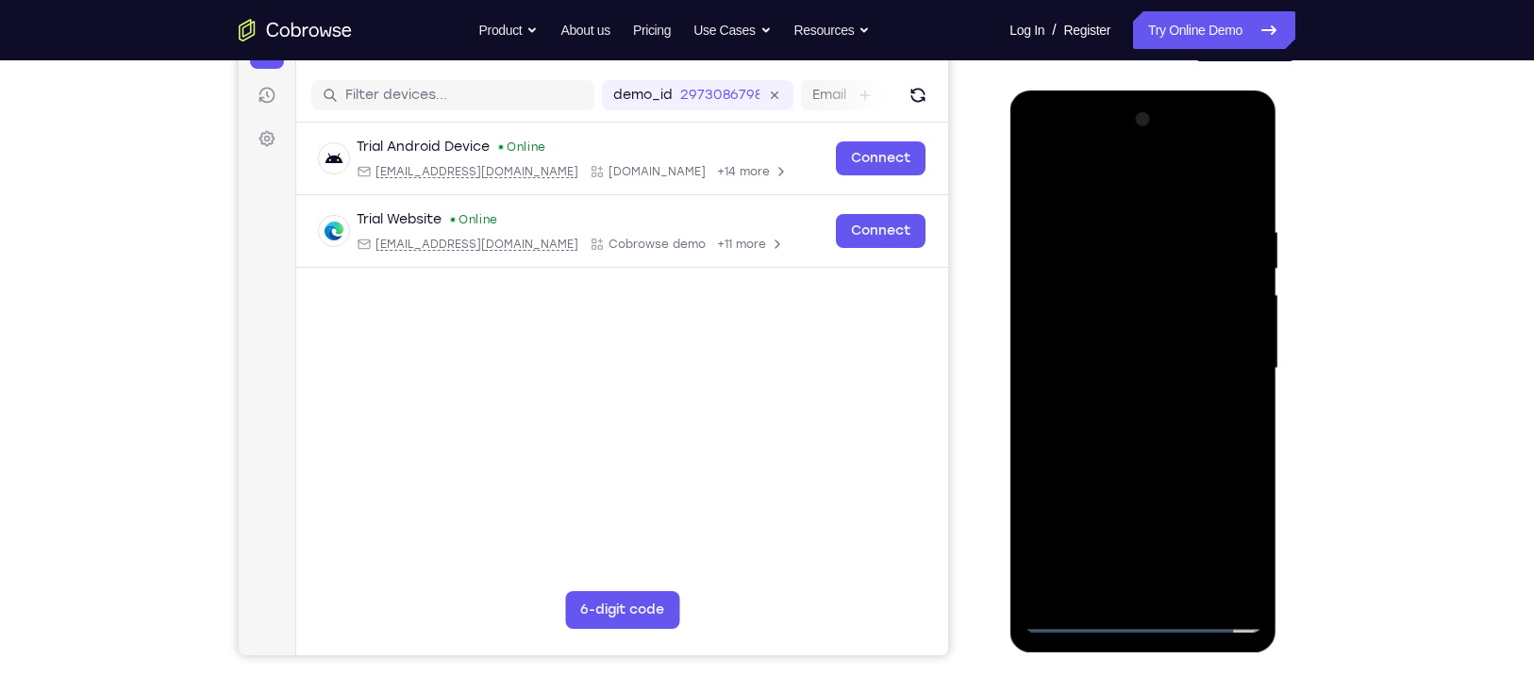
click at [1130, 423] on div at bounding box center [1142, 369] width 238 height 528
click at [1173, 456] on div at bounding box center [1142, 369] width 238 height 528
click at [1191, 588] on div at bounding box center [1142, 369] width 238 height 528
click at [1159, 473] on div at bounding box center [1142, 369] width 238 height 528
click at [1158, 374] on div at bounding box center [1142, 369] width 238 height 528
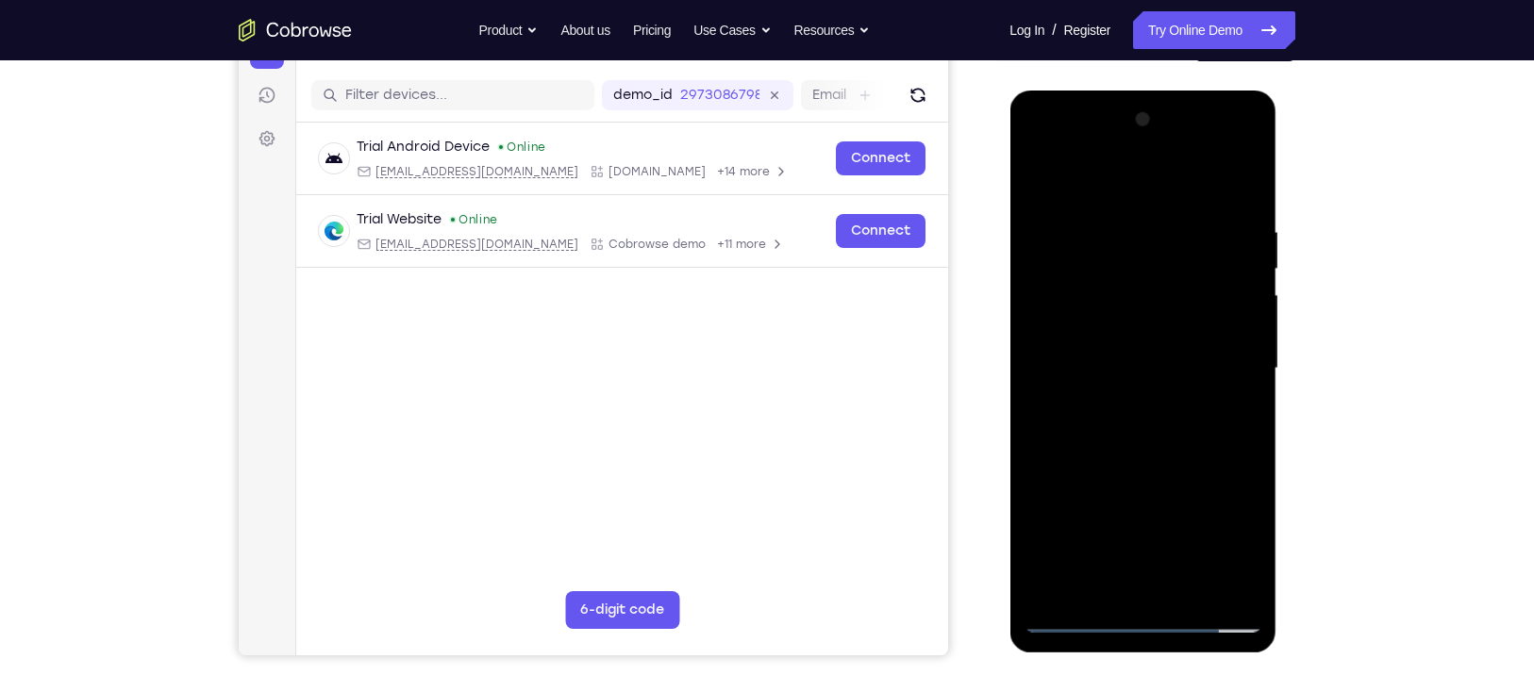
click at [1124, 576] on div at bounding box center [1142, 369] width 238 height 528
click at [1233, 407] on div at bounding box center [1142, 369] width 238 height 528
click at [1240, 420] on div at bounding box center [1142, 369] width 238 height 528
click at [1041, 174] on div at bounding box center [1142, 369] width 238 height 528
click at [1090, 402] on div at bounding box center [1142, 369] width 238 height 528
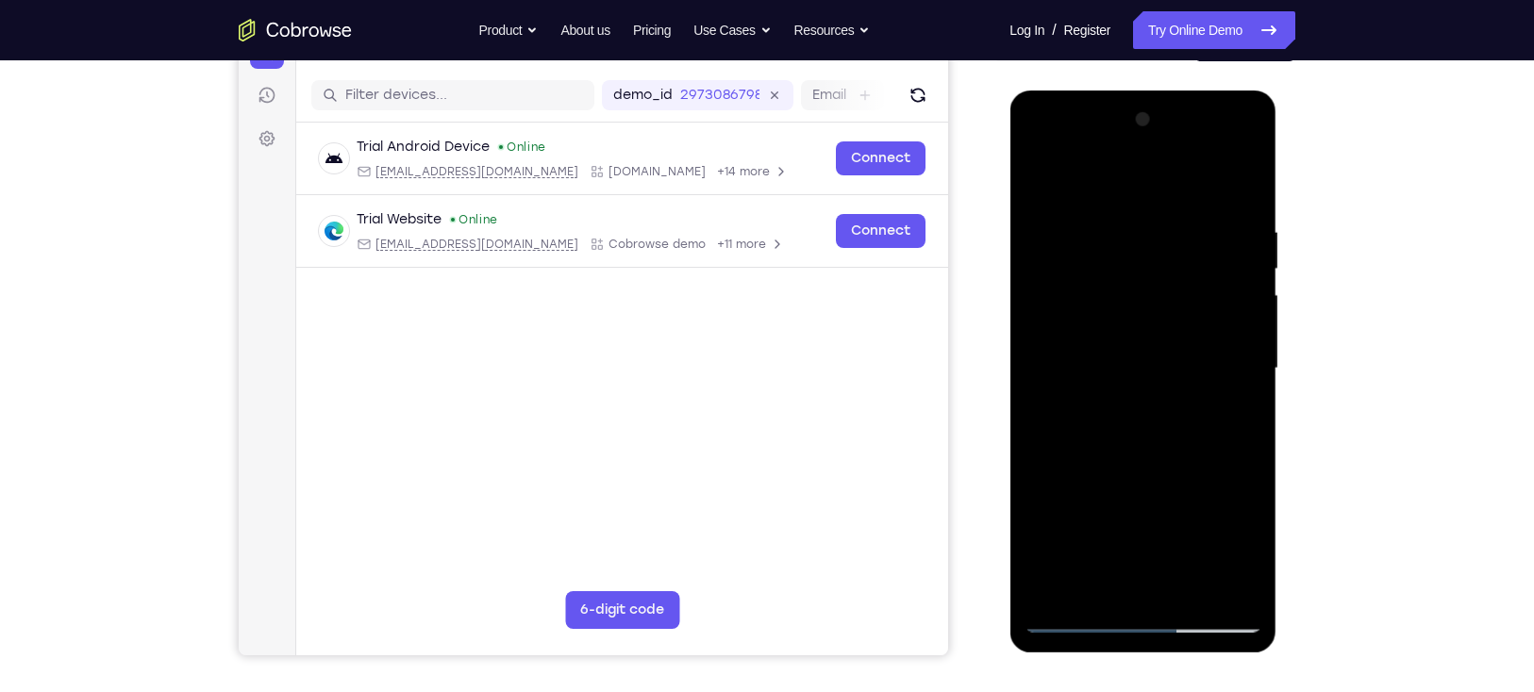
click at [1116, 582] on div at bounding box center [1142, 369] width 238 height 528
click at [1240, 553] on div at bounding box center [1142, 369] width 238 height 528
click at [1240, 413] on div at bounding box center [1142, 369] width 238 height 528
click at [1252, 541] on div at bounding box center [1142, 369] width 238 height 528
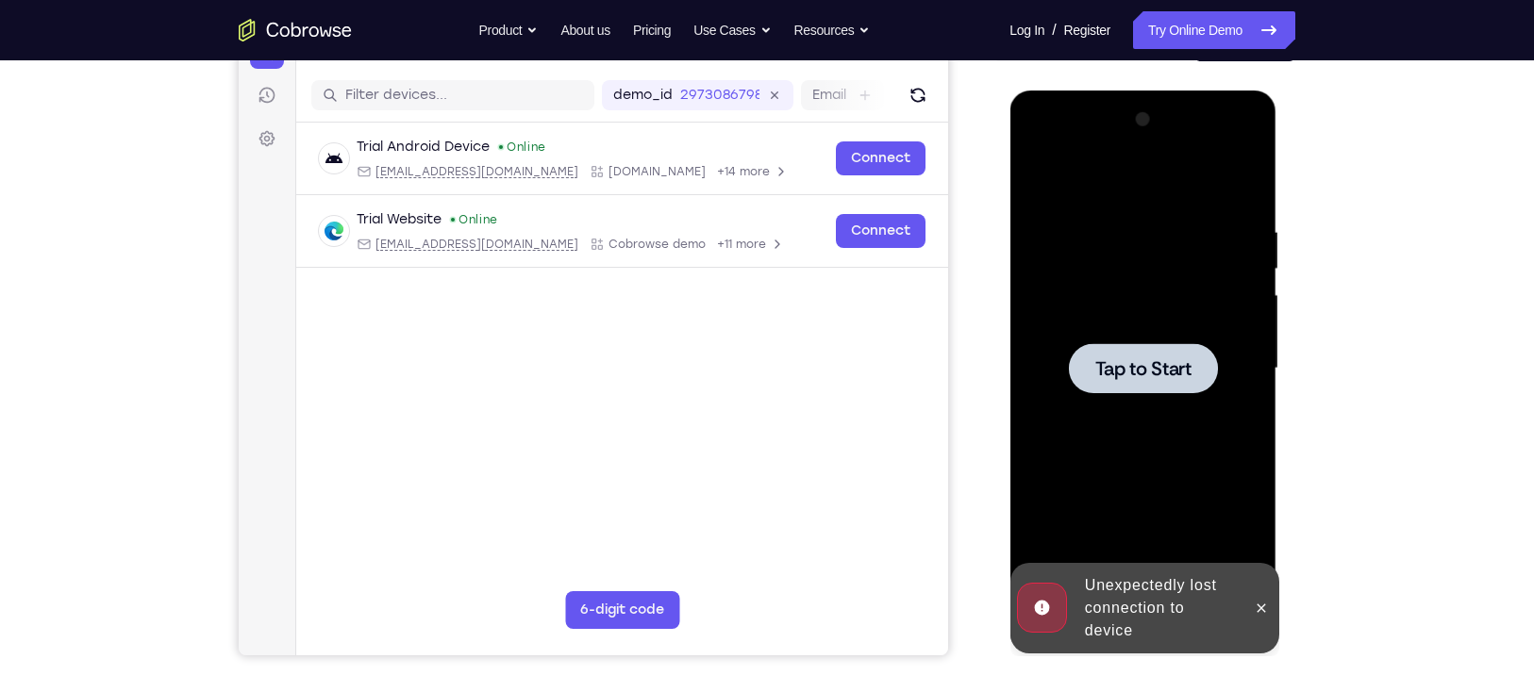
click at [1180, 373] on span "Tap to Start" at bounding box center [1142, 368] width 96 height 19
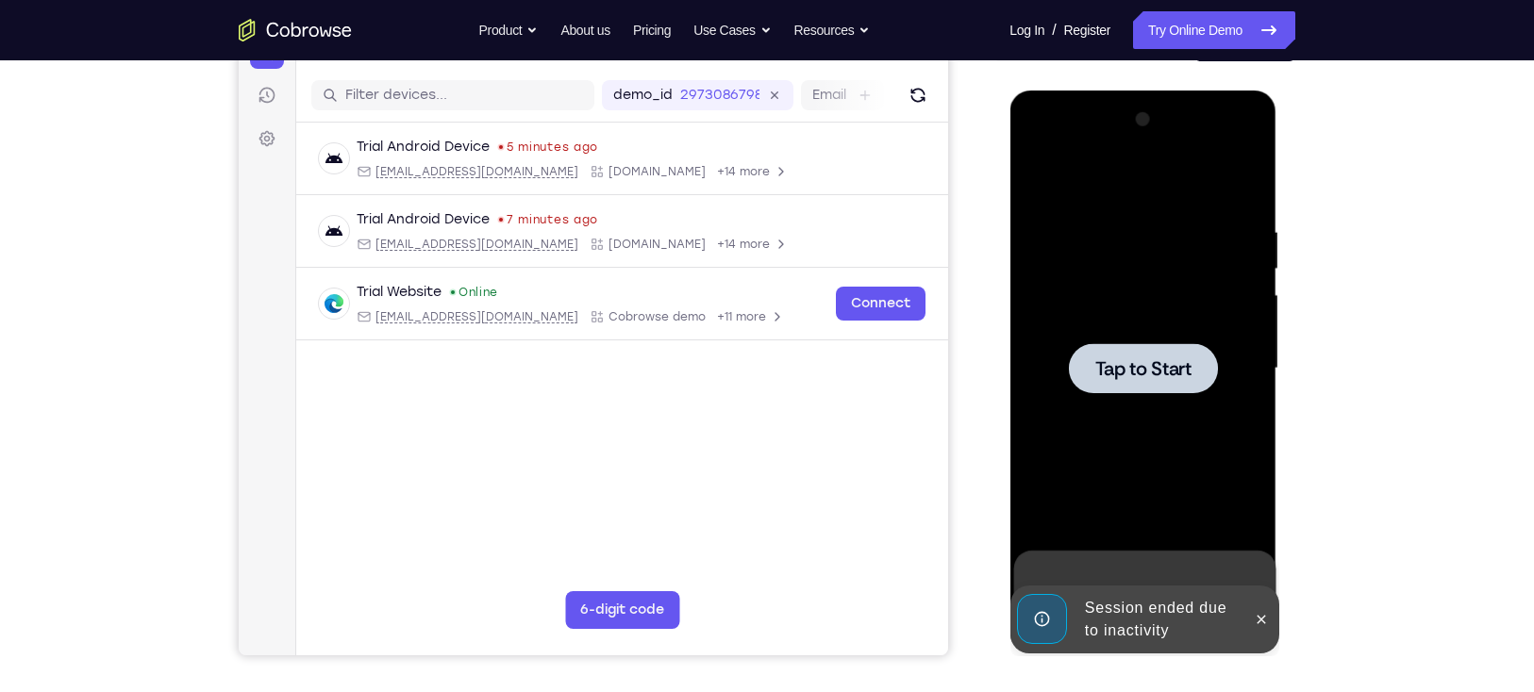
click at [1154, 403] on div at bounding box center [1142, 369] width 238 height 528
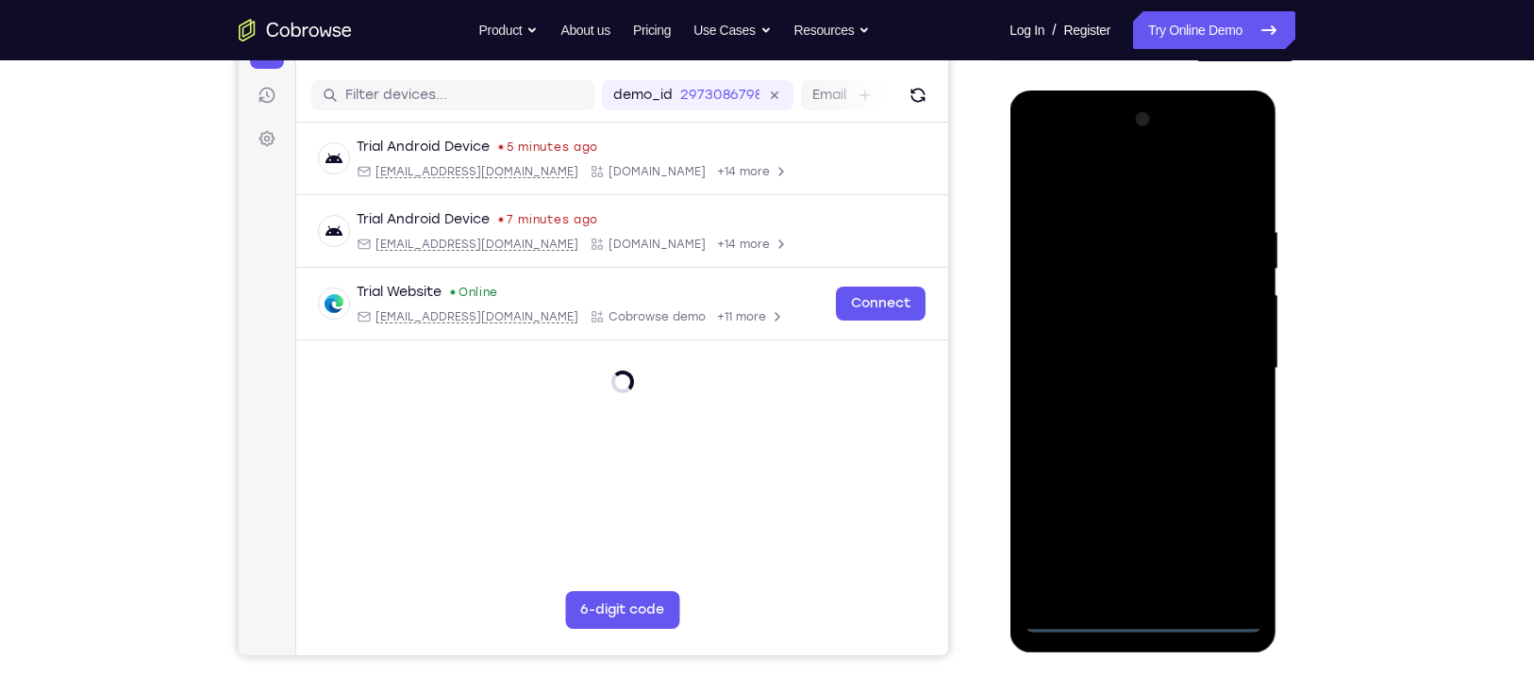
click at [1146, 619] on div at bounding box center [1142, 369] width 238 height 528
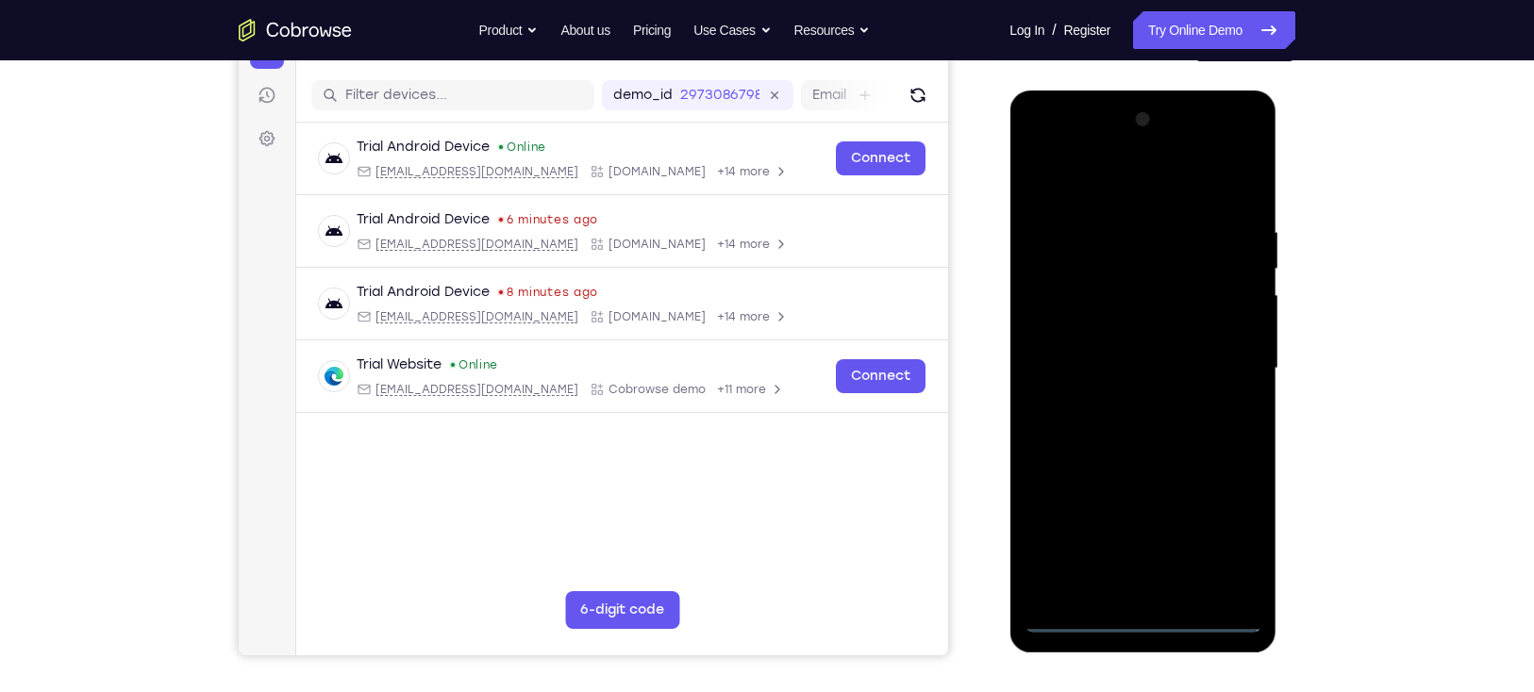
click at [1219, 543] on div at bounding box center [1142, 369] width 238 height 528
click at [1126, 182] on div at bounding box center [1142, 369] width 238 height 528
click at [1231, 356] on div at bounding box center [1142, 369] width 238 height 528
click at [1128, 400] on div at bounding box center [1142, 369] width 238 height 528
click at [1136, 342] on div at bounding box center [1142, 369] width 238 height 528
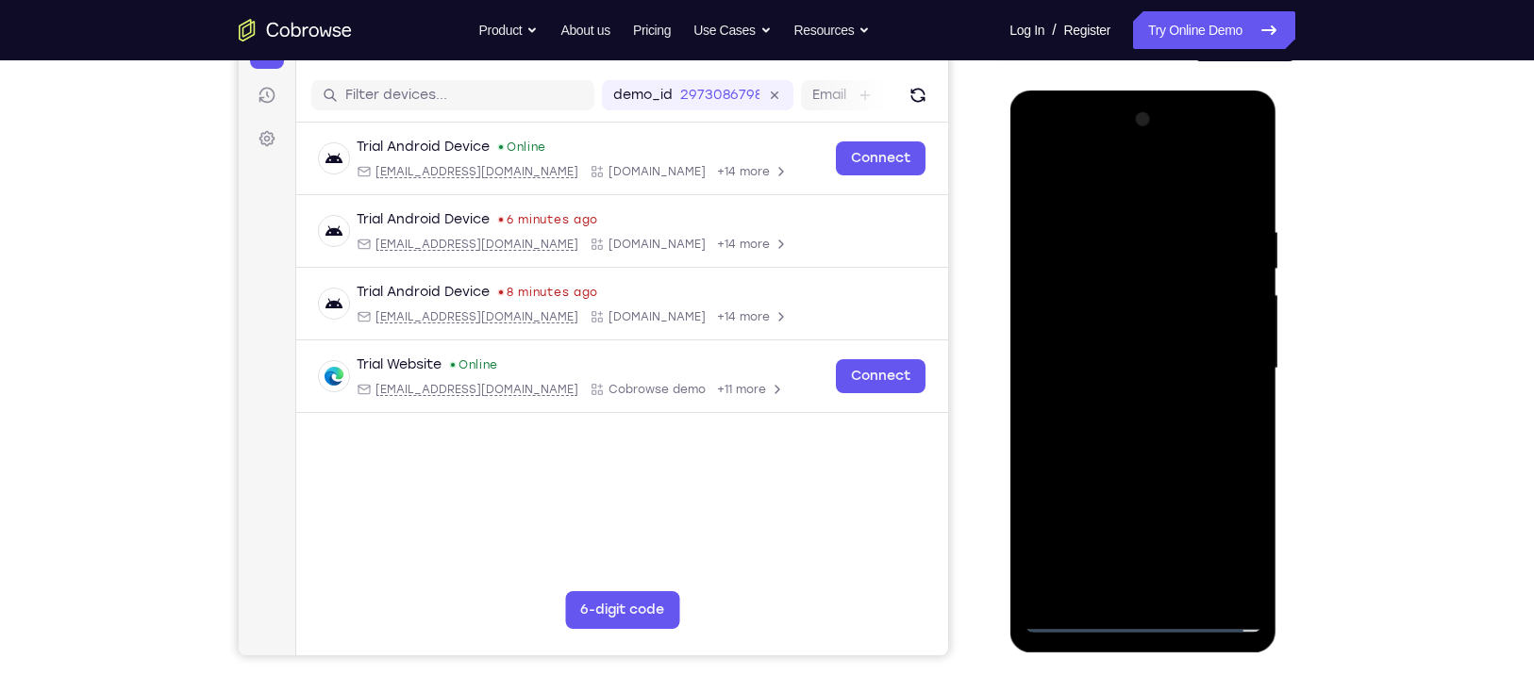
click at [1126, 322] on div at bounding box center [1142, 369] width 238 height 528
click at [1113, 363] on div at bounding box center [1142, 369] width 238 height 528
click at [1244, 211] on div at bounding box center [1142, 369] width 238 height 528
click at [1186, 589] on div at bounding box center [1142, 369] width 238 height 528
click at [1175, 473] on div at bounding box center [1142, 369] width 238 height 528
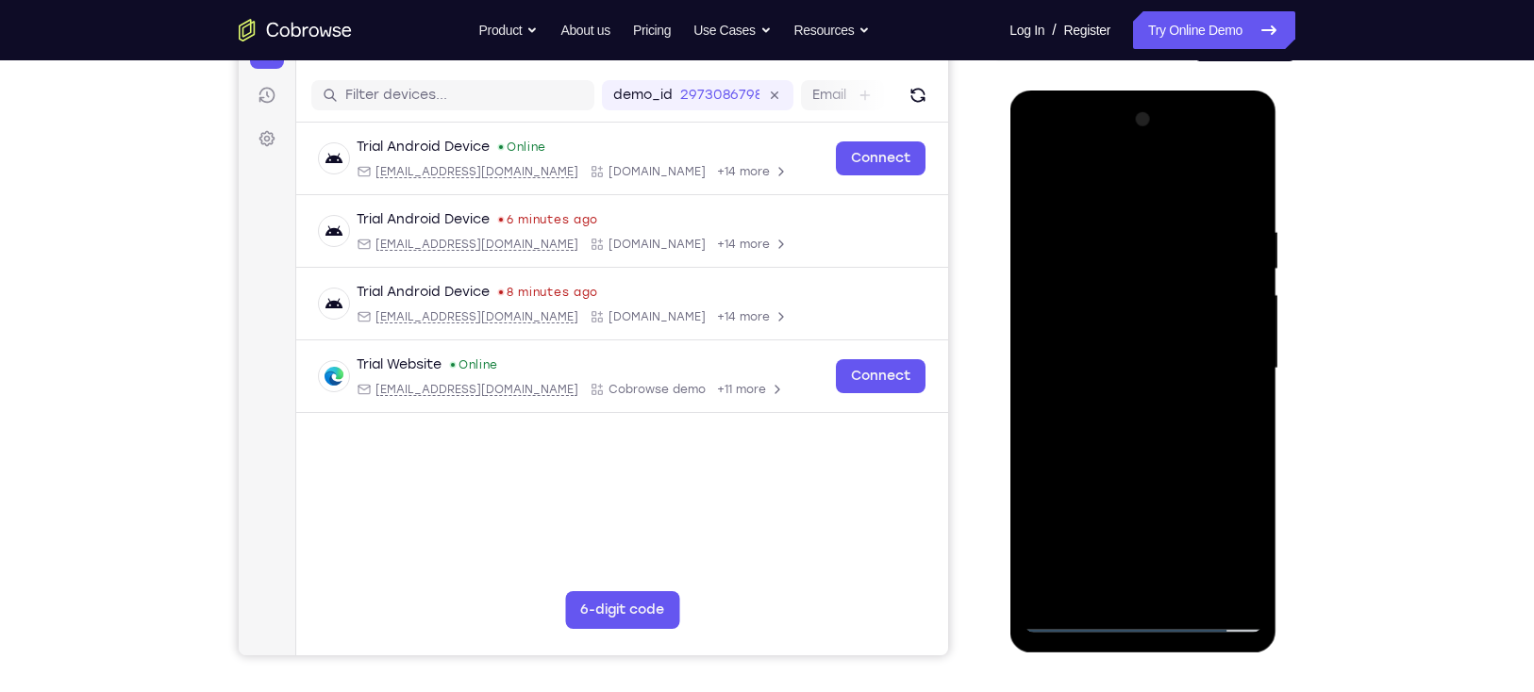
click at [1166, 357] on div at bounding box center [1142, 369] width 238 height 528
click at [1252, 553] on div at bounding box center [1142, 369] width 238 height 528
click at [1093, 584] on div at bounding box center [1142, 369] width 238 height 528
click at [1194, 473] on div at bounding box center [1142, 369] width 238 height 528
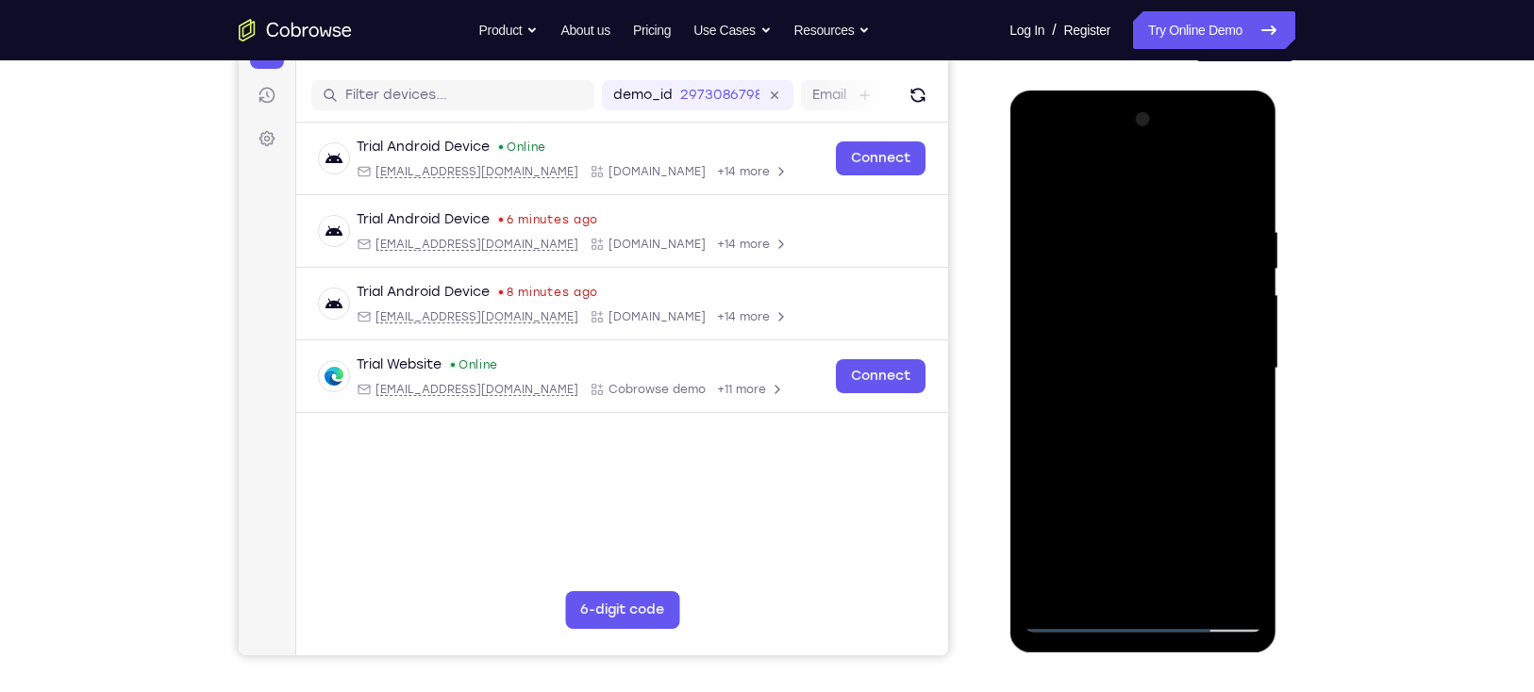
click at [1235, 406] on div at bounding box center [1142, 369] width 238 height 528
click at [1242, 544] on div at bounding box center [1142, 369] width 238 height 528
click at [1226, 419] on div at bounding box center [1142, 369] width 238 height 528
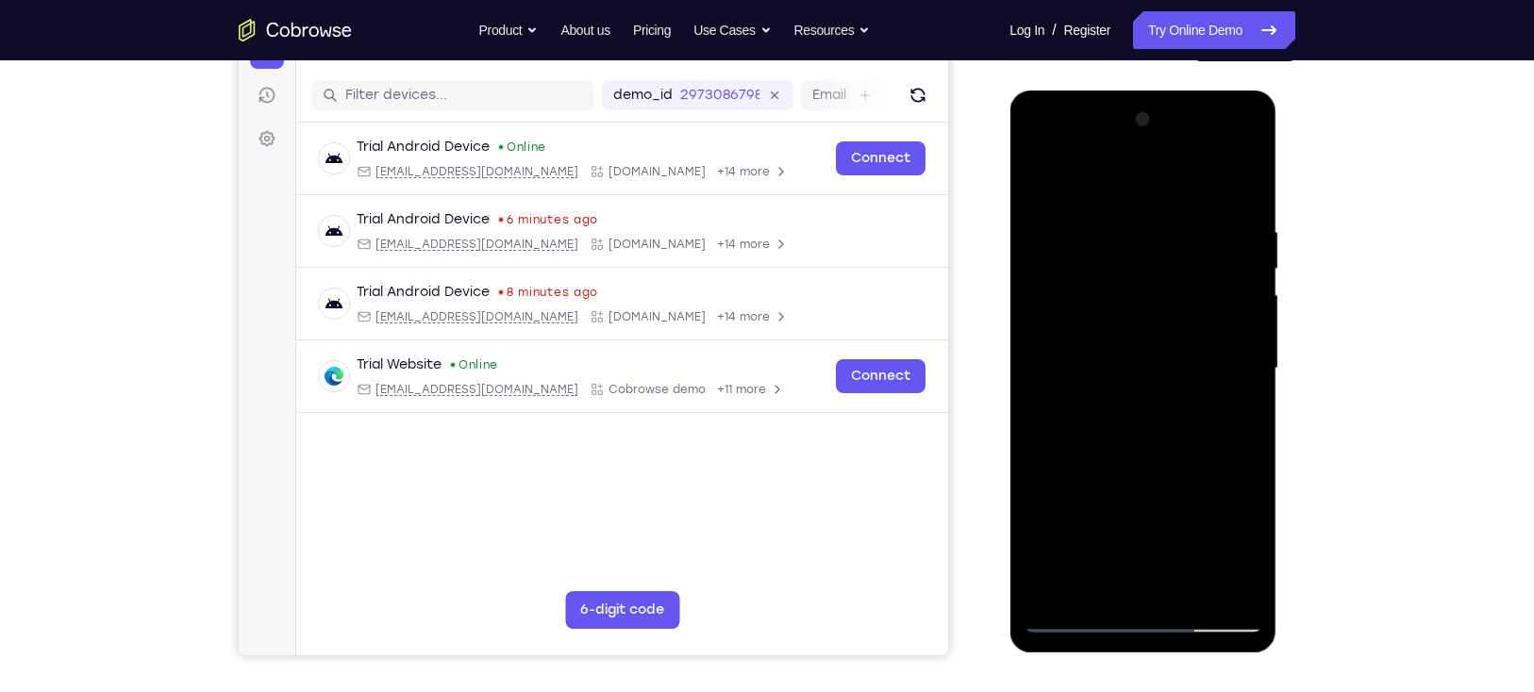
click at [1032, 179] on div at bounding box center [1142, 369] width 238 height 528
click at [1098, 403] on div at bounding box center [1142, 369] width 238 height 528
click at [1038, 177] on div at bounding box center [1142, 369] width 238 height 528
click at [1070, 622] on div at bounding box center [1142, 369] width 238 height 528
click at [1038, 174] on div at bounding box center [1142, 369] width 238 height 528
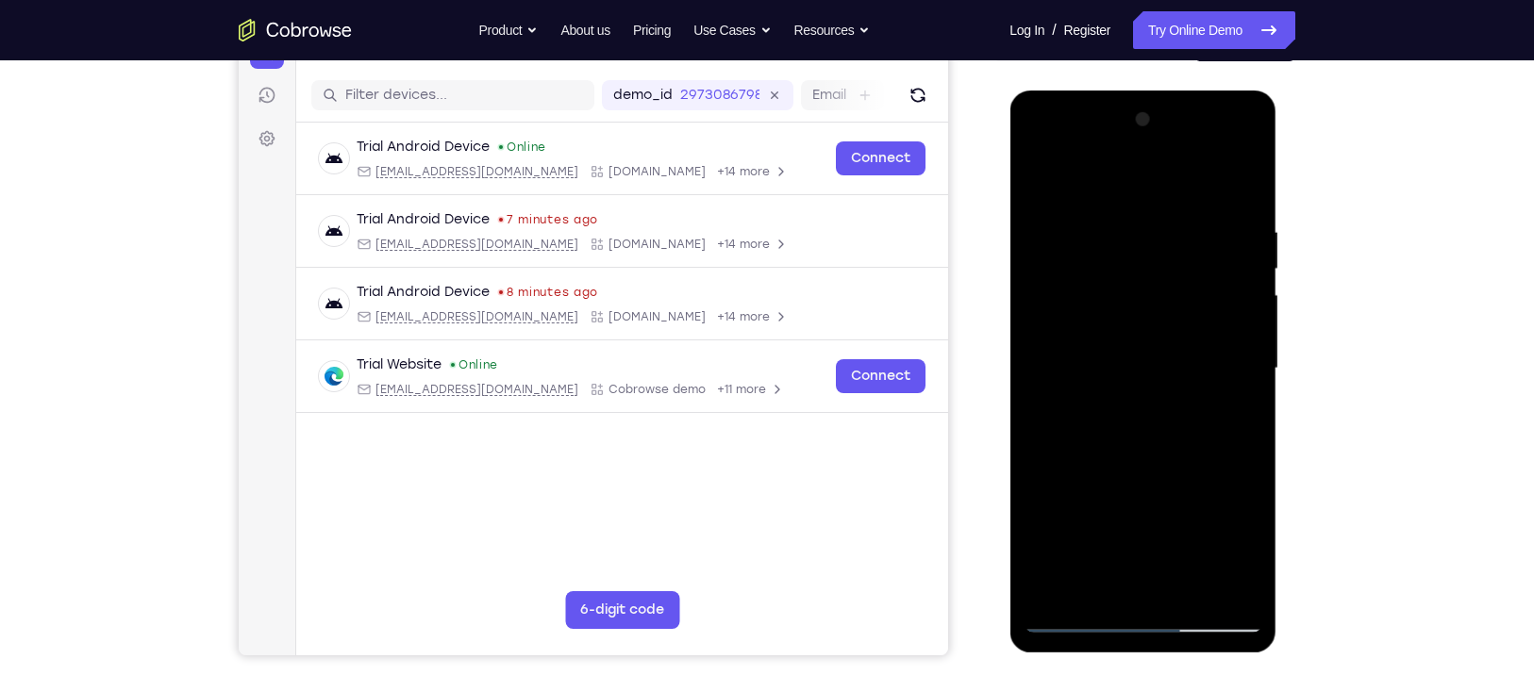
click at [1038, 174] on div at bounding box center [1142, 369] width 238 height 528
click at [1103, 206] on div at bounding box center [1142, 369] width 238 height 528
click at [1234, 353] on div at bounding box center [1142, 369] width 238 height 528
click at [1222, 573] on div at bounding box center [1142, 369] width 238 height 528
click at [1245, 375] on div at bounding box center [1142, 369] width 238 height 528
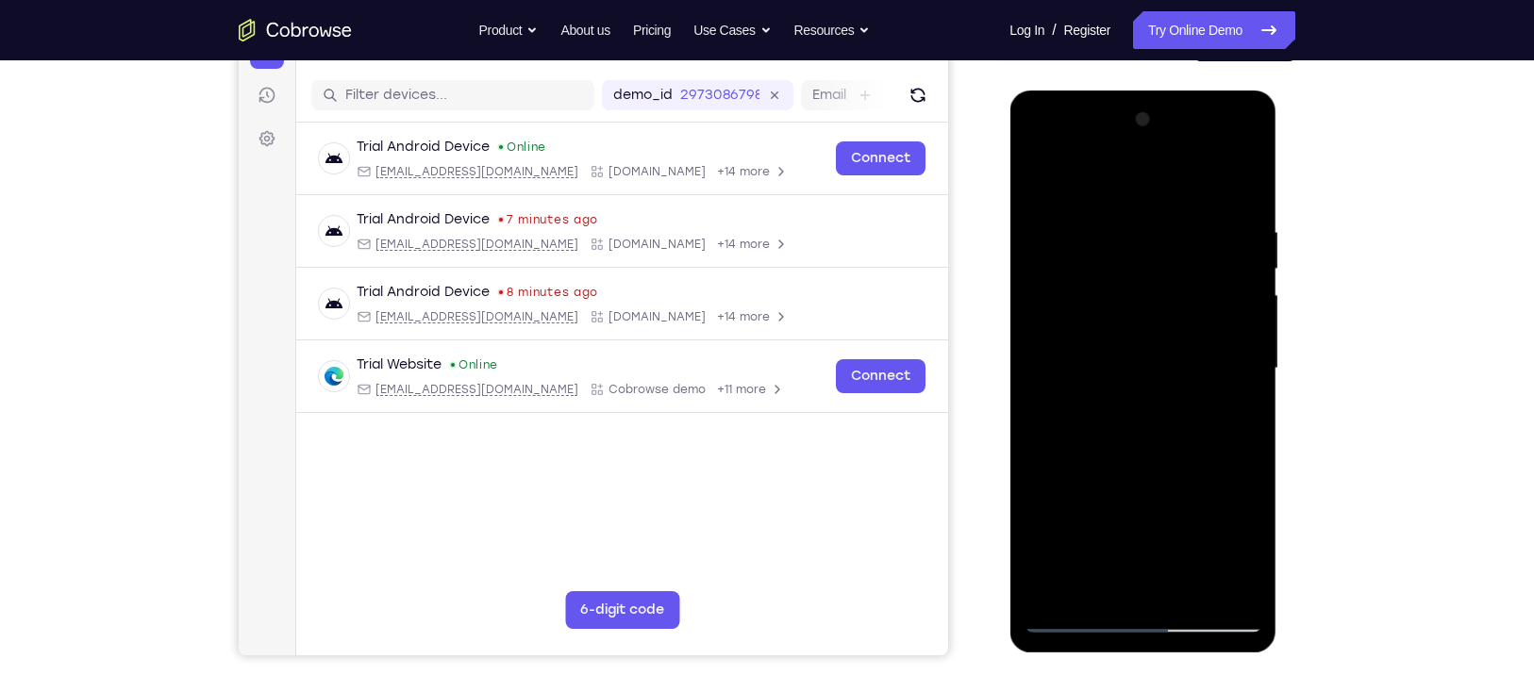
click at [1245, 375] on div at bounding box center [1142, 369] width 238 height 528
click at [1240, 381] on div at bounding box center [1142, 369] width 238 height 528
click at [1240, 189] on div at bounding box center [1142, 369] width 238 height 528
click at [1099, 587] on div at bounding box center [1142, 369] width 238 height 528
click at [1101, 176] on div at bounding box center [1142, 369] width 238 height 528
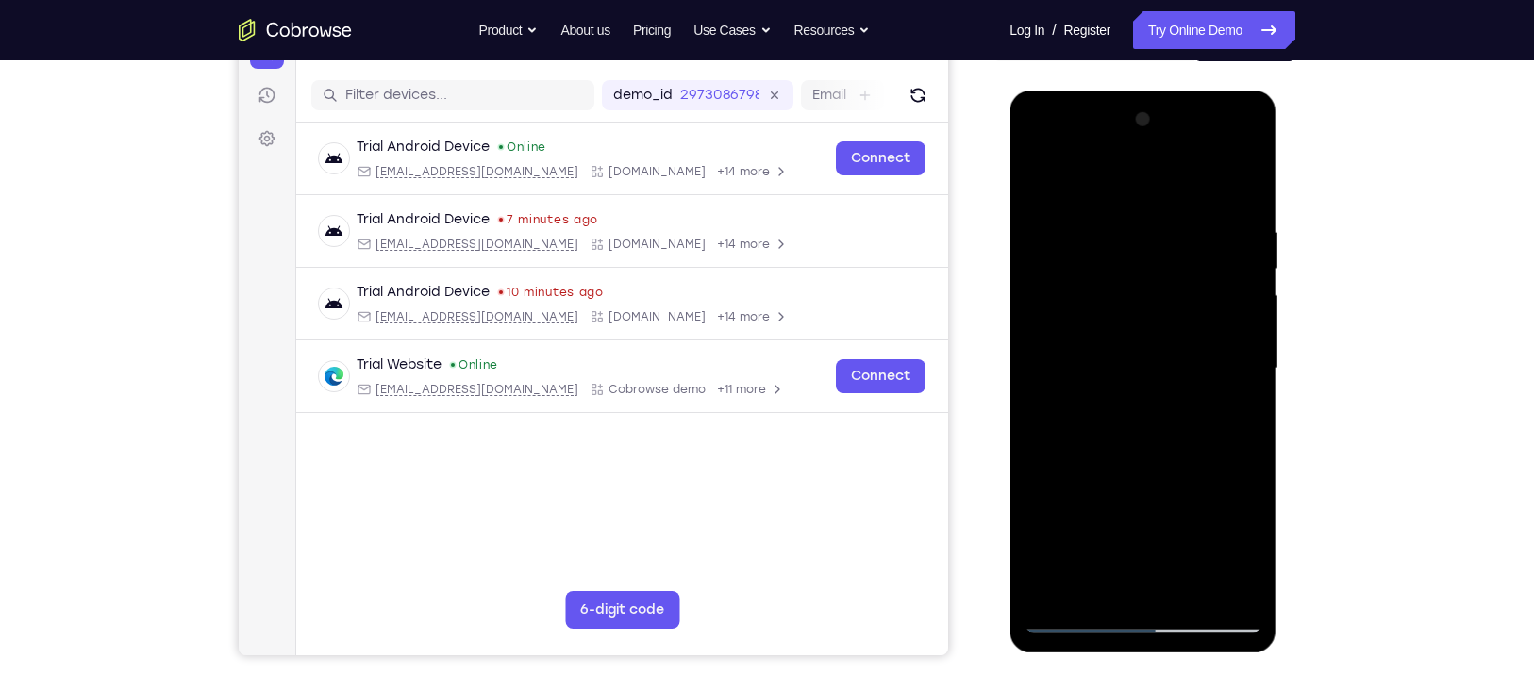
click at [1239, 548] on div at bounding box center [1142, 369] width 238 height 528
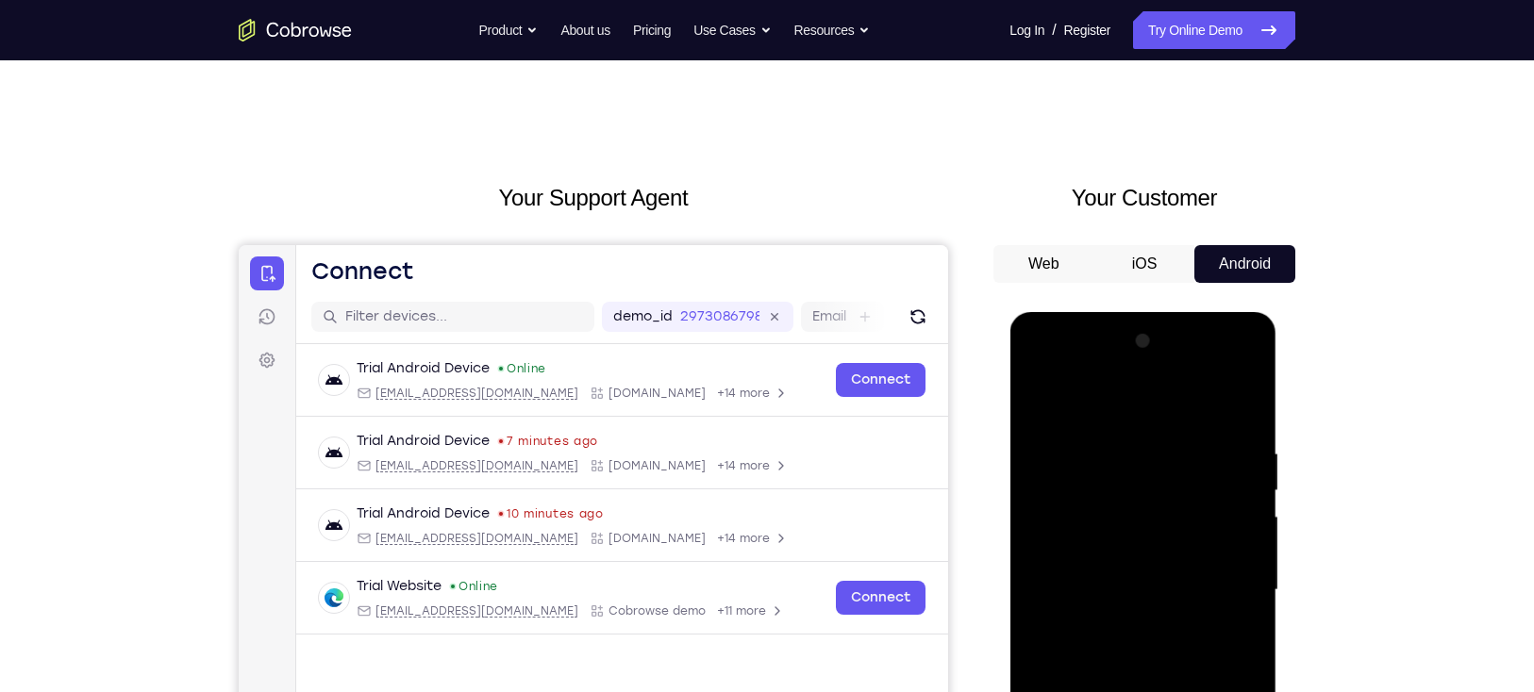
click at [1122, 464] on div at bounding box center [1142, 590] width 238 height 528
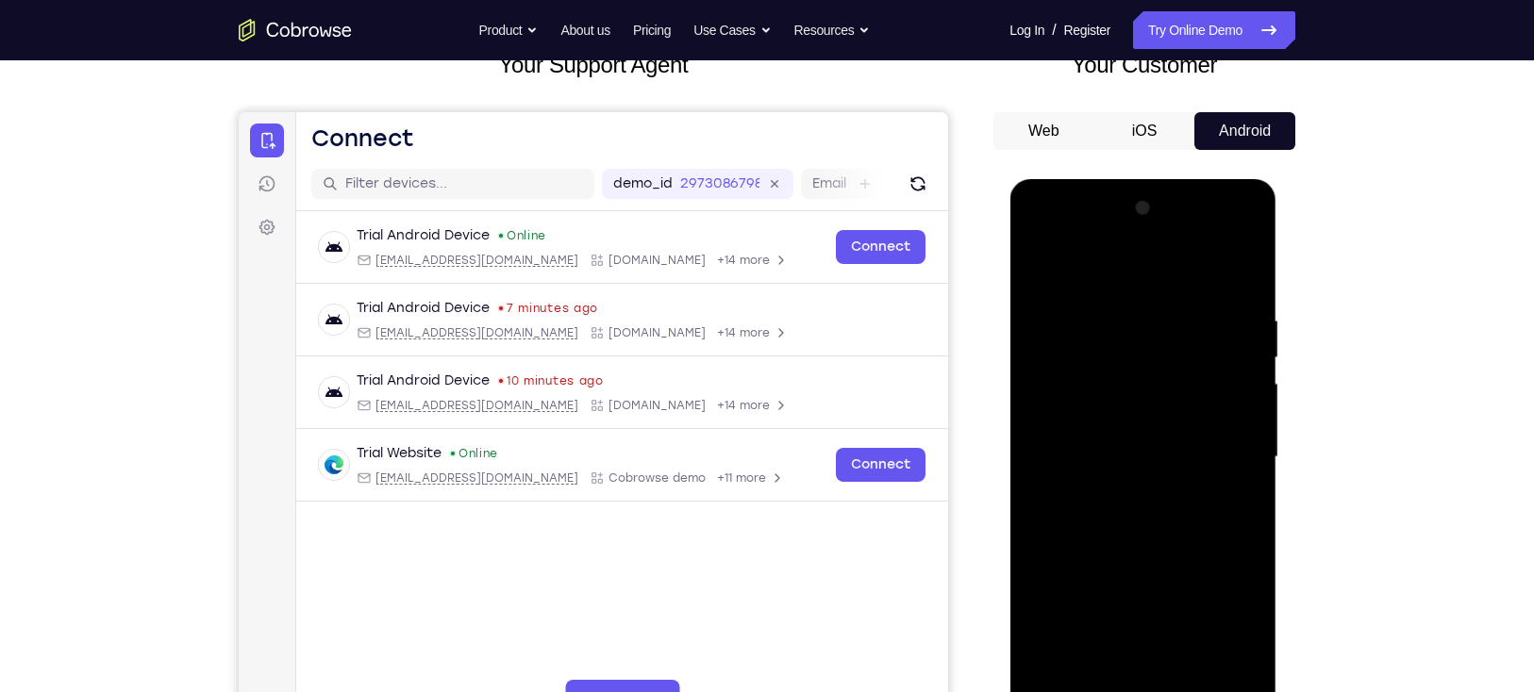
scroll to position [135, 0]
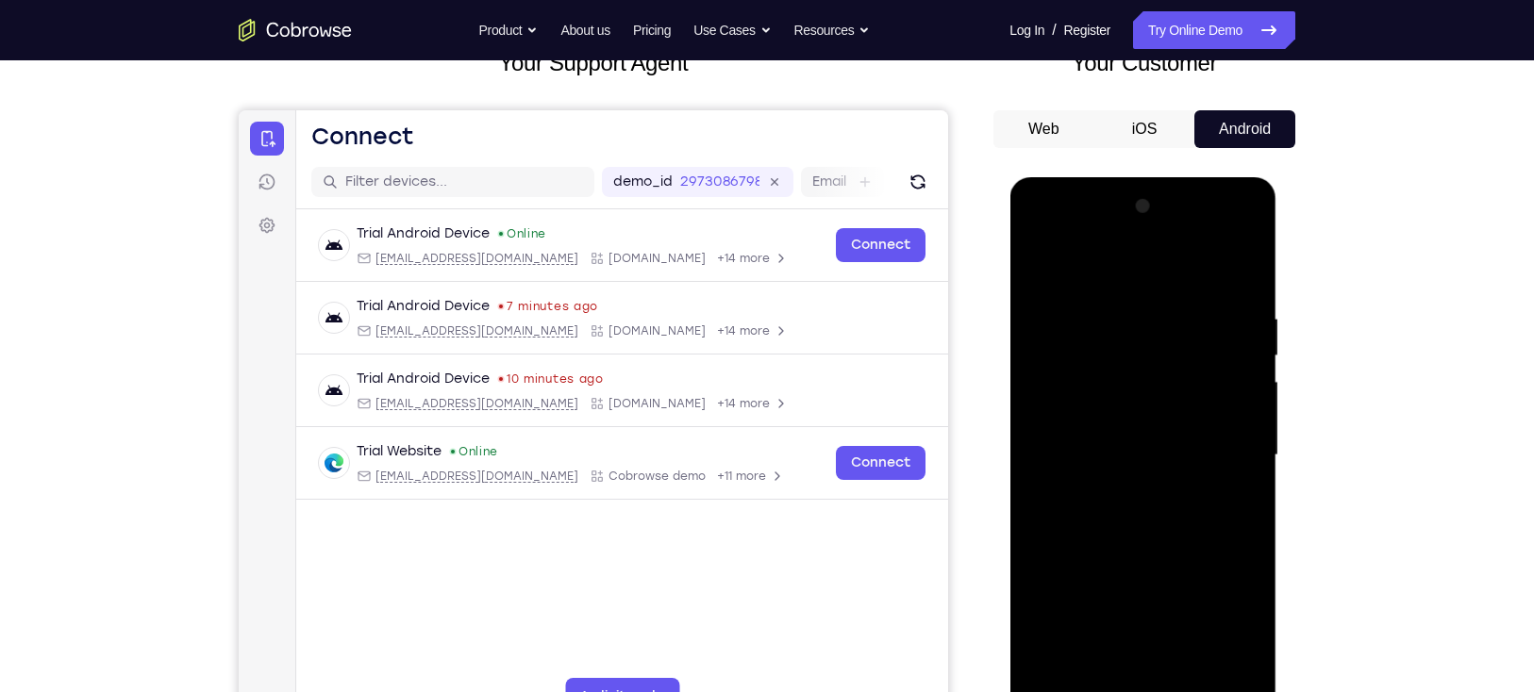
click at [1183, 327] on div at bounding box center [1142, 455] width 238 height 528
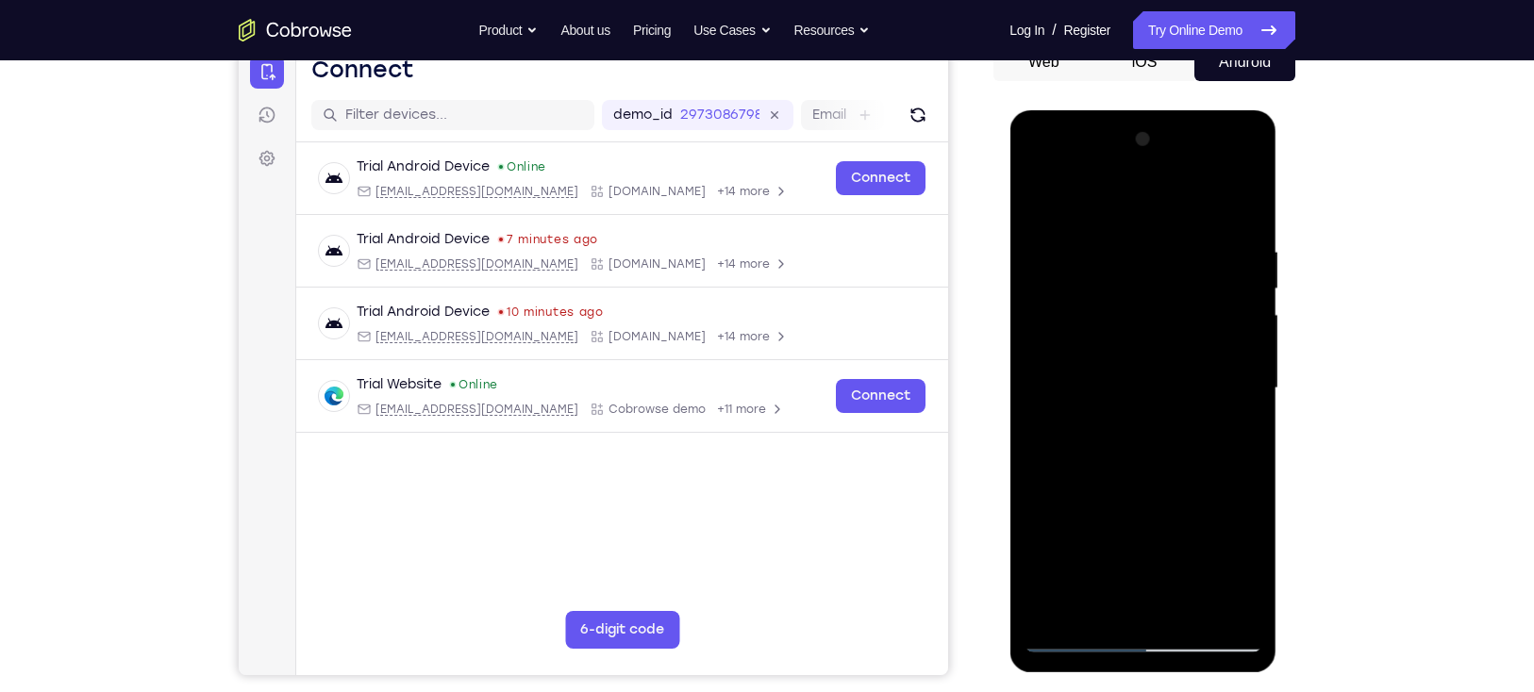
scroll to position [204, 0]
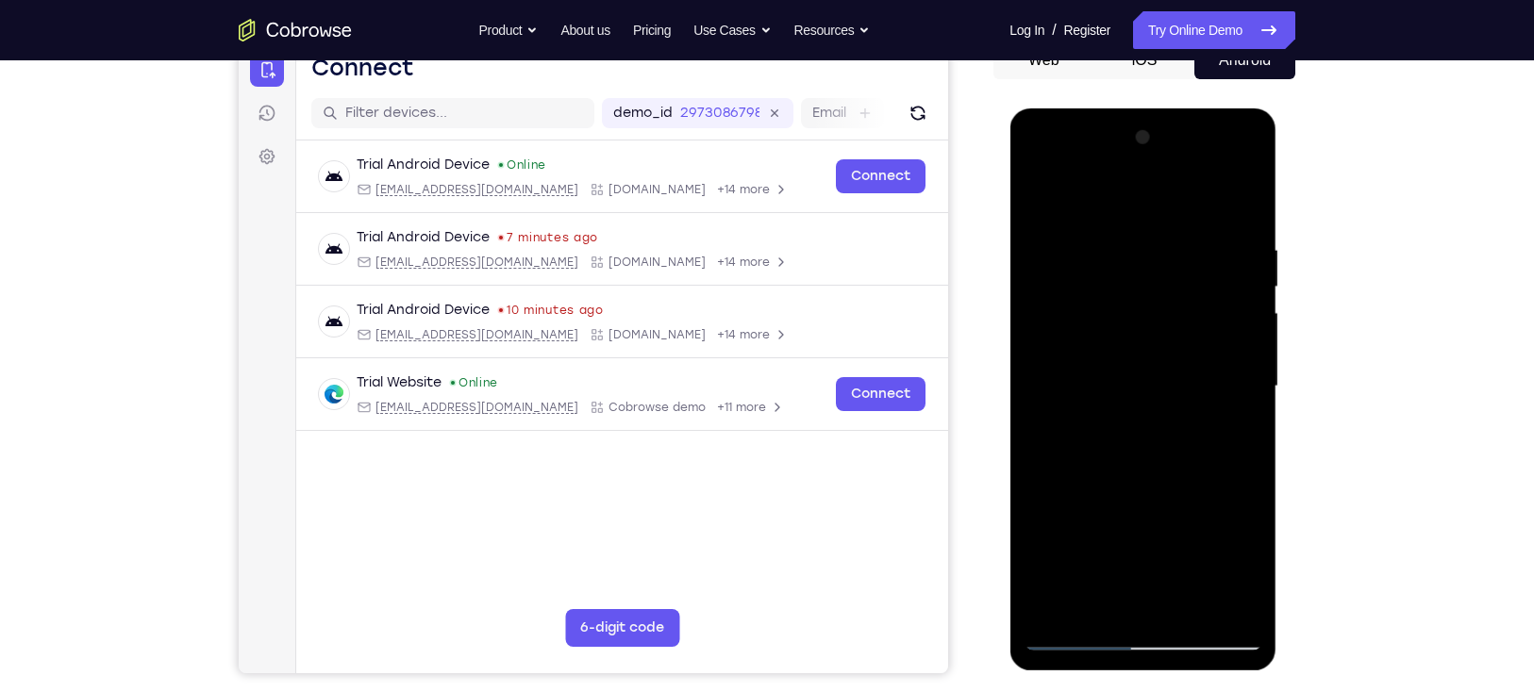
click at [1231, 435] on div at bounding box center [1142, 387] width 238 height 528
click at [1042, 195] on div at bounding box center [1142, 387] width 238 height 528
click at [1040, 190] on div at bounding box center [1142, 387] width 238 height 528
click at [1101, 605] on div at bounding box center [1142, 387] width 238 height 528
click at [1055, 601] on div at bounding box center [1142, 387] width 238 height 528
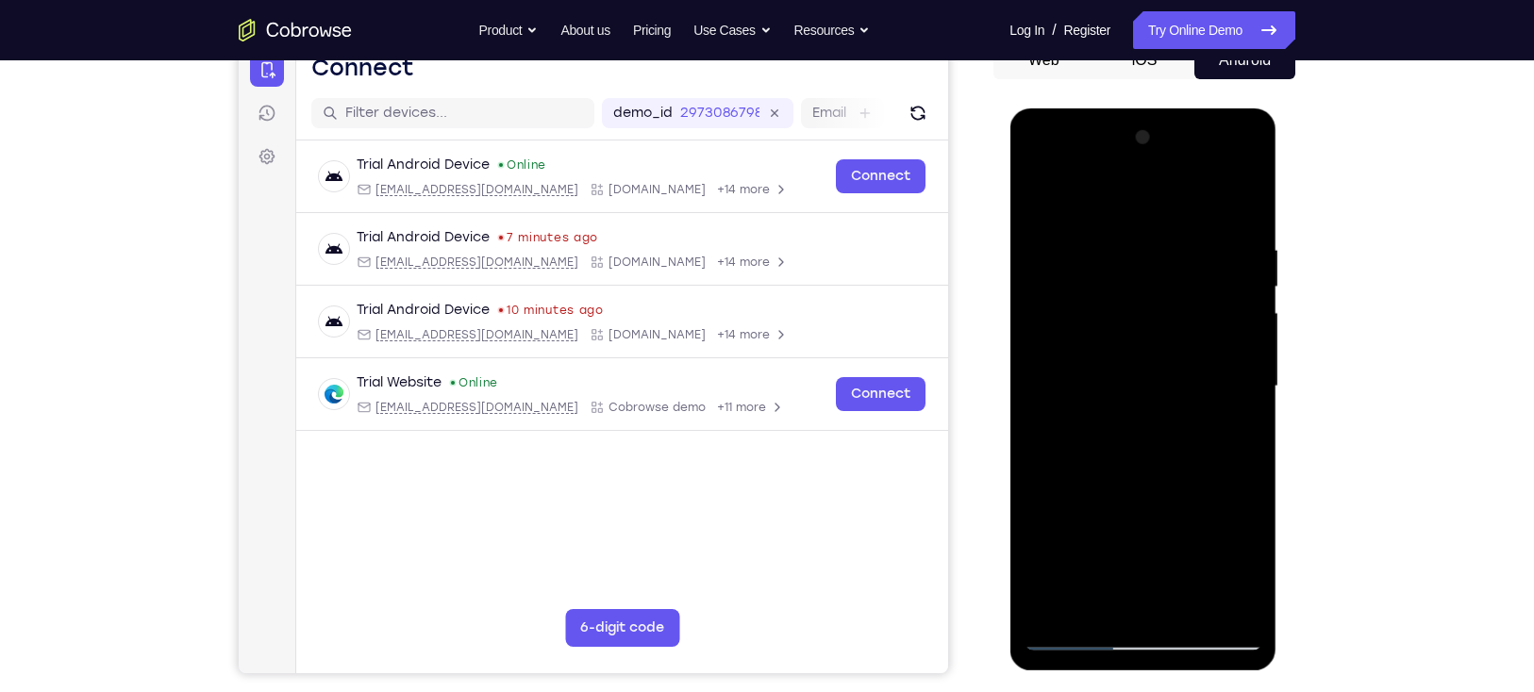
drag, startPoint x: 1200, startPoint y: 240, endPoint x: 1005, endPoint y: 262, distance: 195.6
click at [1009, 262] on html "Online web based iOS Simulators and Android Emulators. Run iPhone, iPad, Mobile…" at bounding box center [1143, 391] width 269 height 566
click at [1173, 242] on div at bounding box center [1142, 387] width 238 height 528
click at [1216, 607] on div at bounding box center [1142, 387] width 238 height 528
click at [1243, 432] on div at bounding box center [1142, 387] width 238 height 528
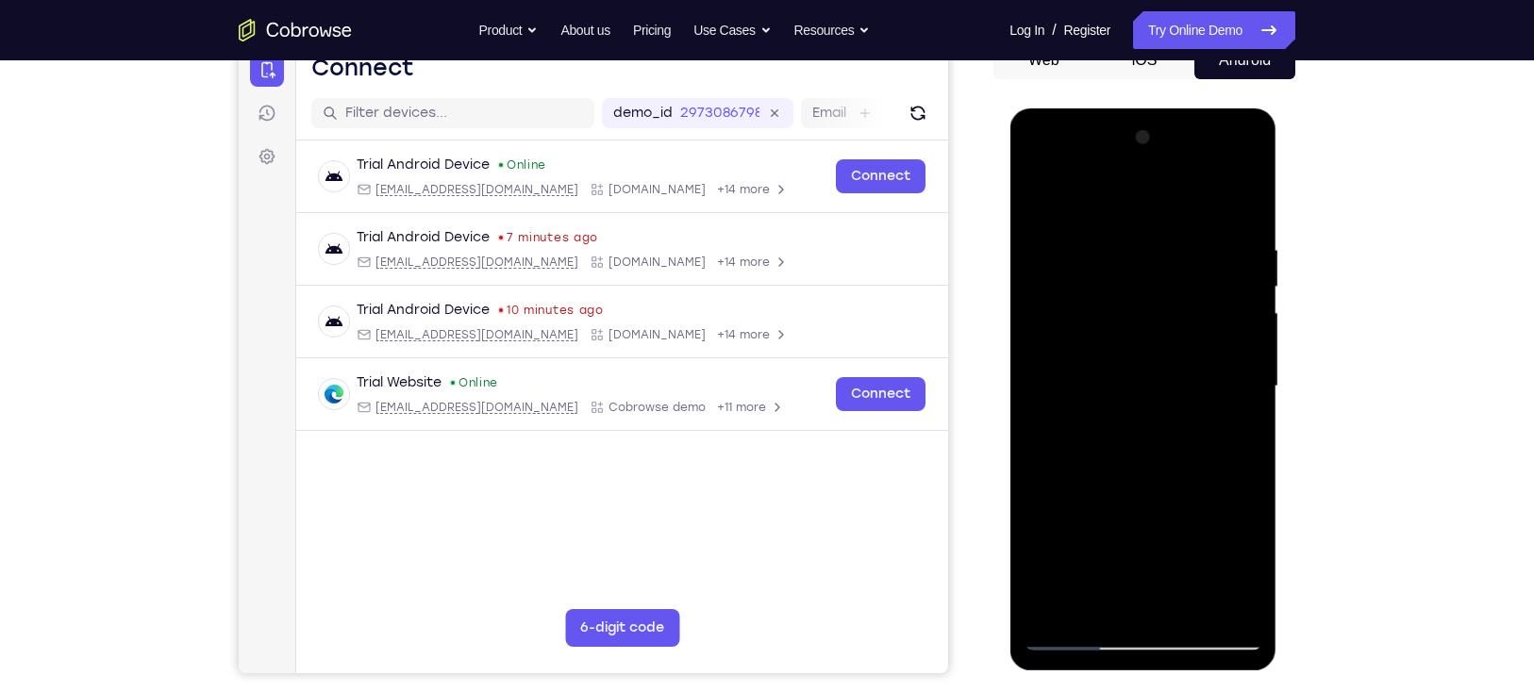
click at [1215, 610] on div at bounding box center [1142, 387] width 238 height 528
click at [1235, 201] on div at bounding box center [1142, 387] width 238 height 528
